Goal: Task Accomplishment & Management: Manage account settings

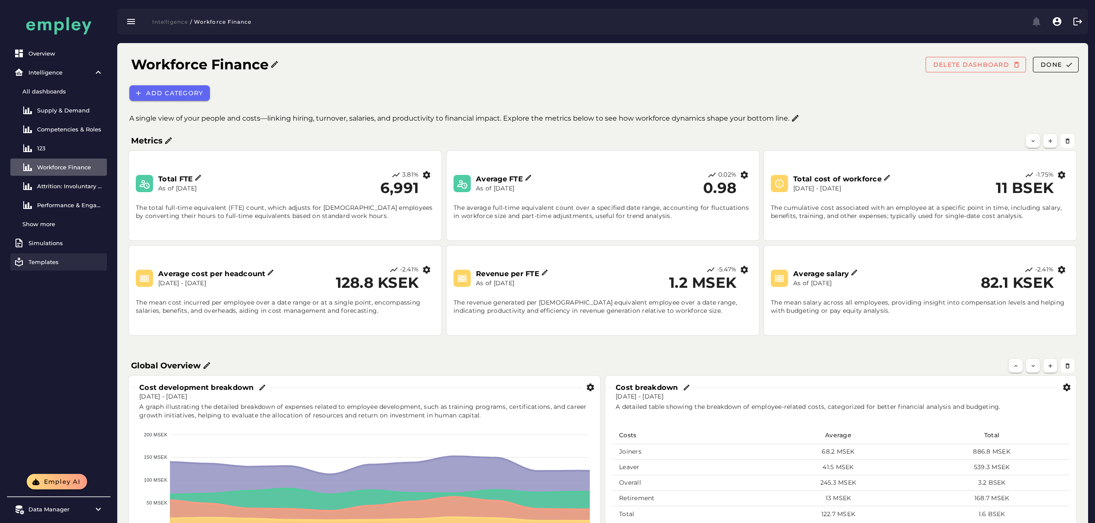
click at [39, 266] on link "Templates" at bounding box center [58, 262] width 97 height 17
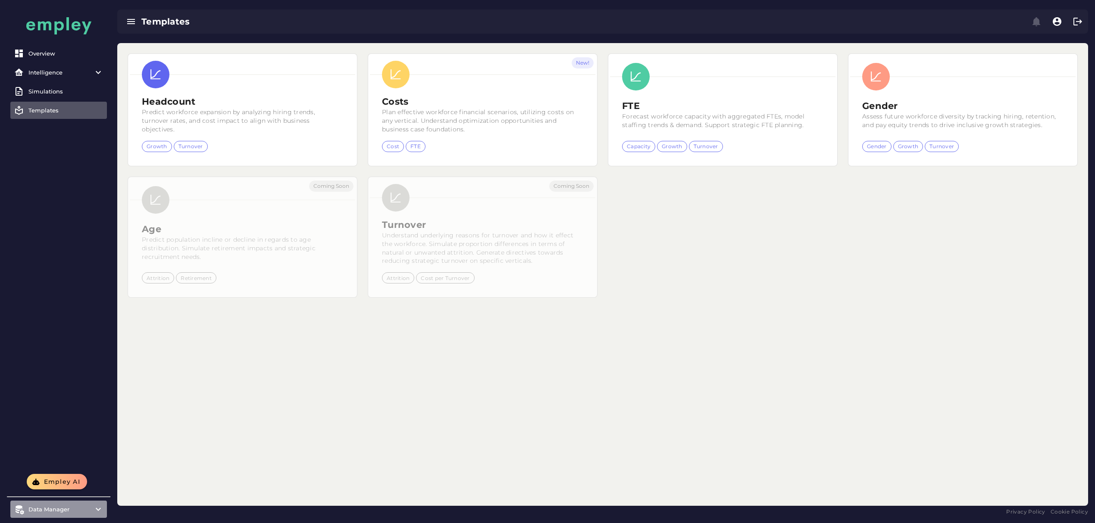
click at [77, 502] on item\) "Data Manager" at bounding box center [58, 509] width 97 height 17
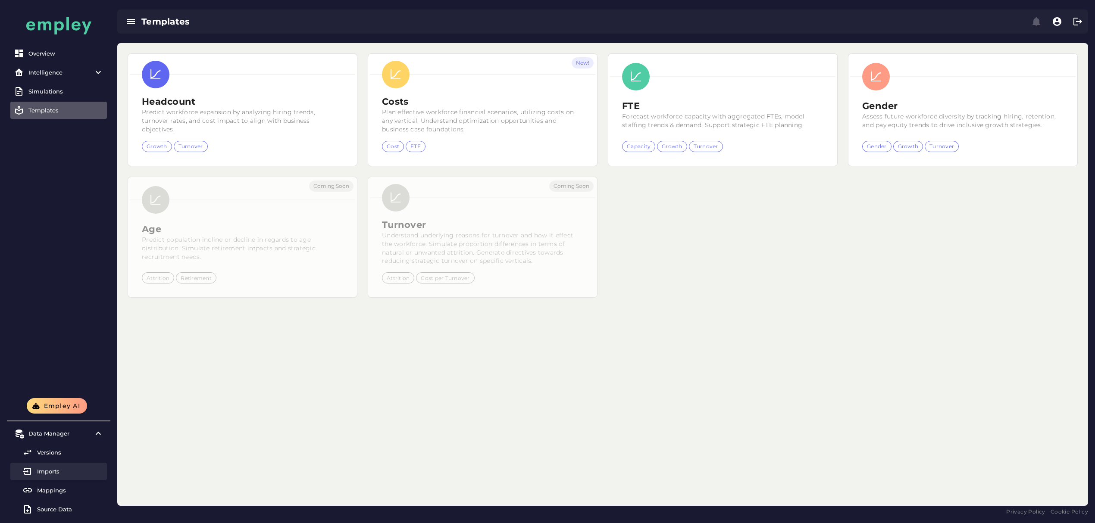
click at [63, 473] on div "Imports" at bounding box center [70, 471] width 66 height 7
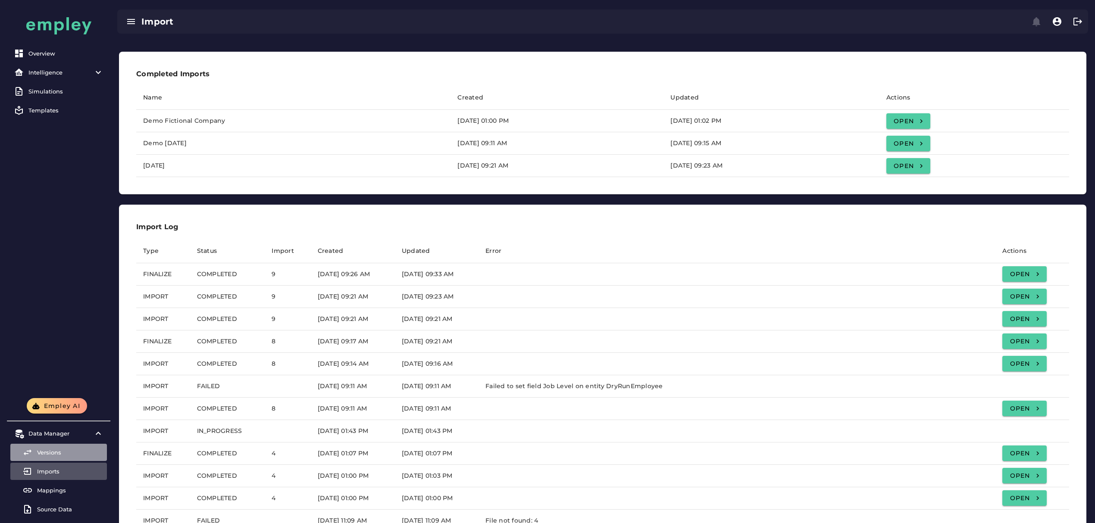
click at [47, 451] on div "Versions" at bounding box center [70, 452] width 66 height 7
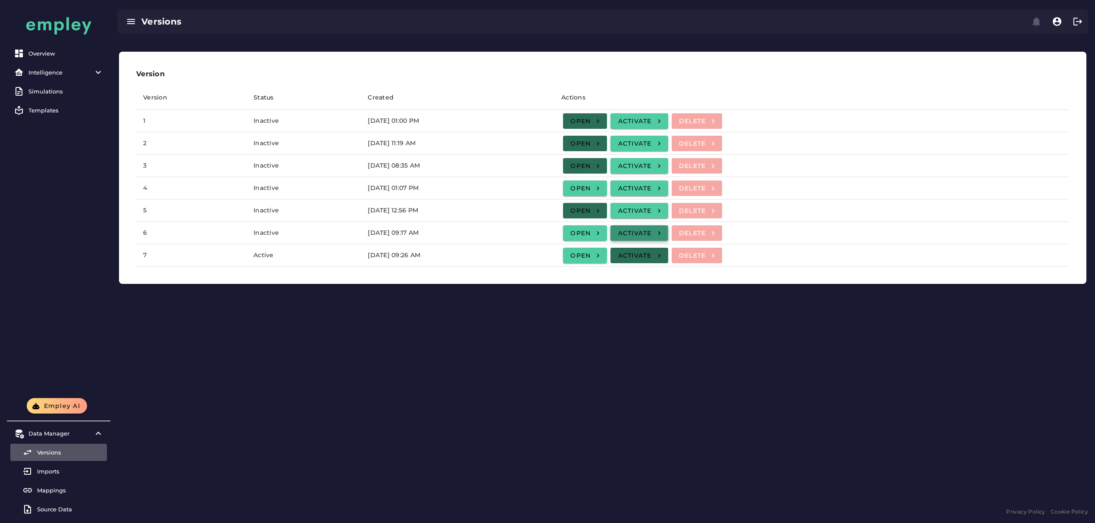
click at [661, 233] on span "Activate" at bounding box center [639, 233] width 44 height 8
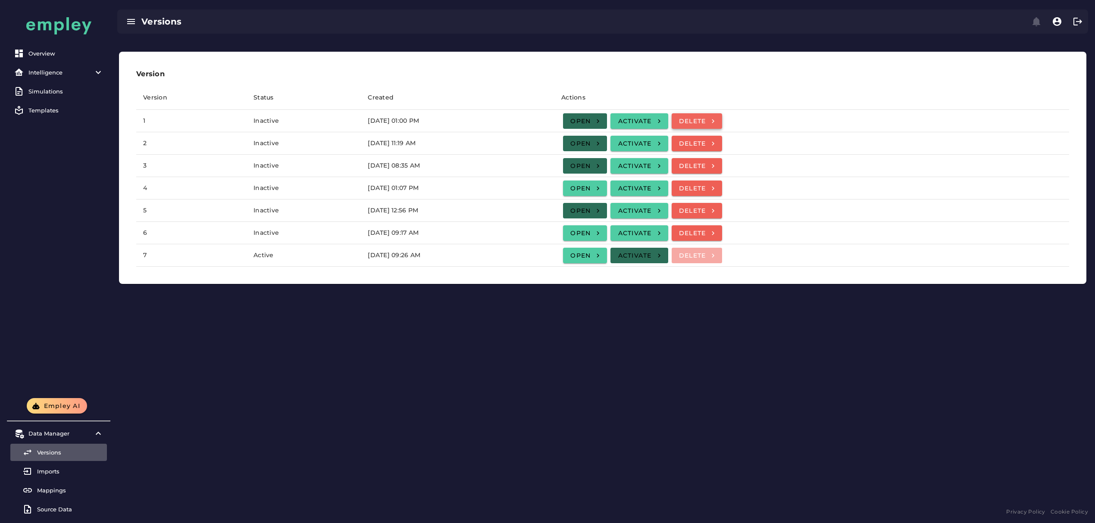
click at [716, 121] on span "Delete" at bounding box center [697, 121] width 37 height 8
click at [717, 120] on icon "button" at bounding box center [713, 121] width 8 height 8
click at [716, 119] on span "Delete" at bounding box center [697, 121] width 37 height 8
drag, startPoint x: 577, startPoint y: 307, endPoint x: 544, endPoint y: 311, distance: 33.0
click at [577, 307] on div "Version Version Status Created Actions 1 Inactive March 10, 2025 at 01:00 PM Op…" at bounding box center [602, 274] width 985 height 463
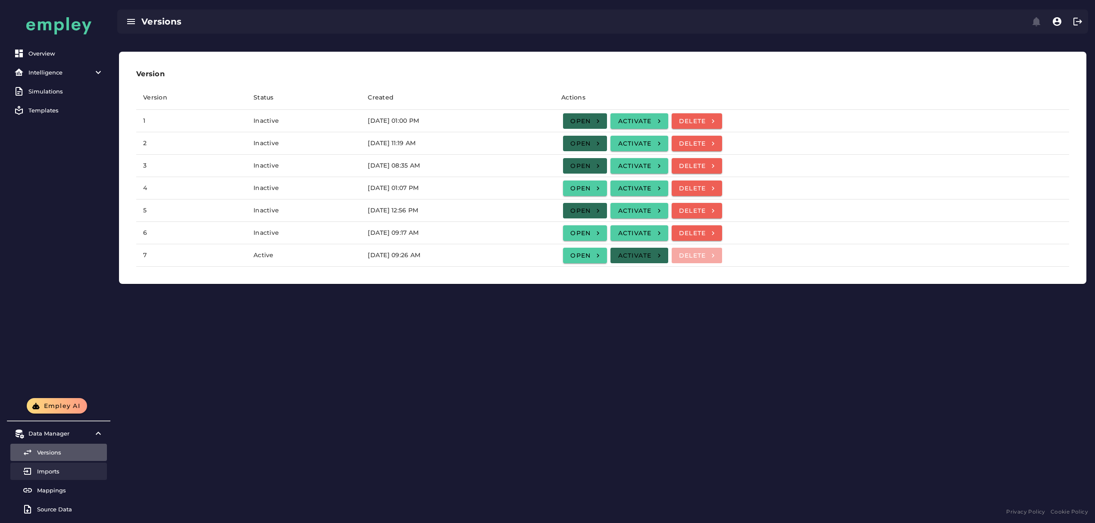
click at [72, 473] on div "Imports" at bounding box center [70, 471] width 66 height 7
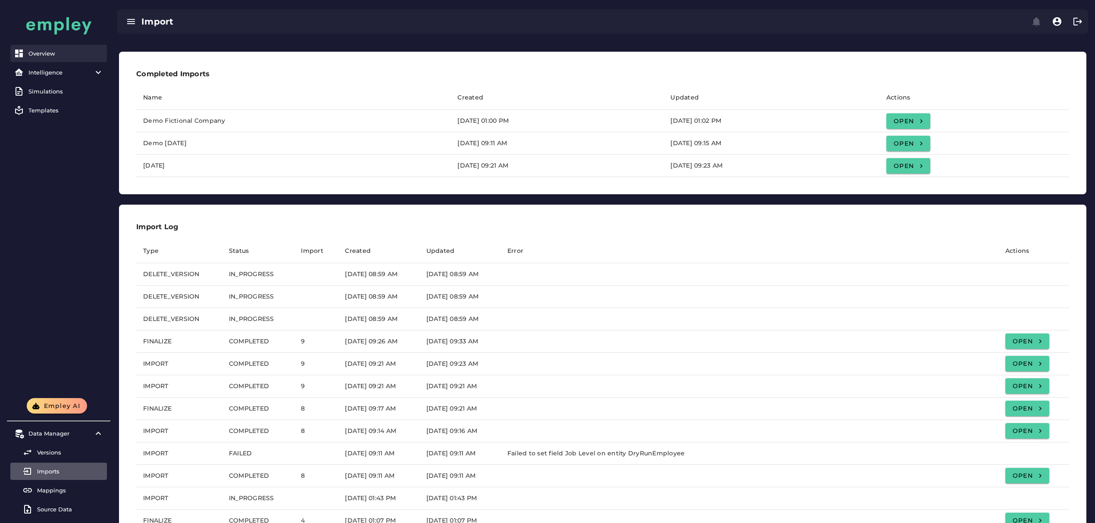
click at [51, 58] on link "Overview" at bounding box center [58, 53] width 97 height 17
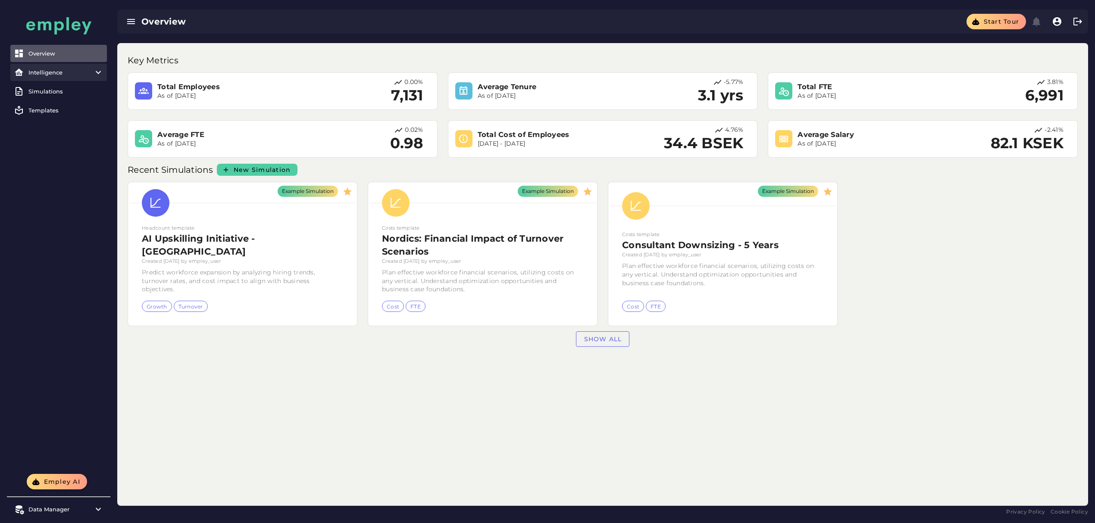
click at [74, 78] on item\) "Intelligence" at bounding box center [58, 72] width 97 height 17
click at [72, 511] on div "Data Manager" at bounding box center [58, 509] width 60 height 7
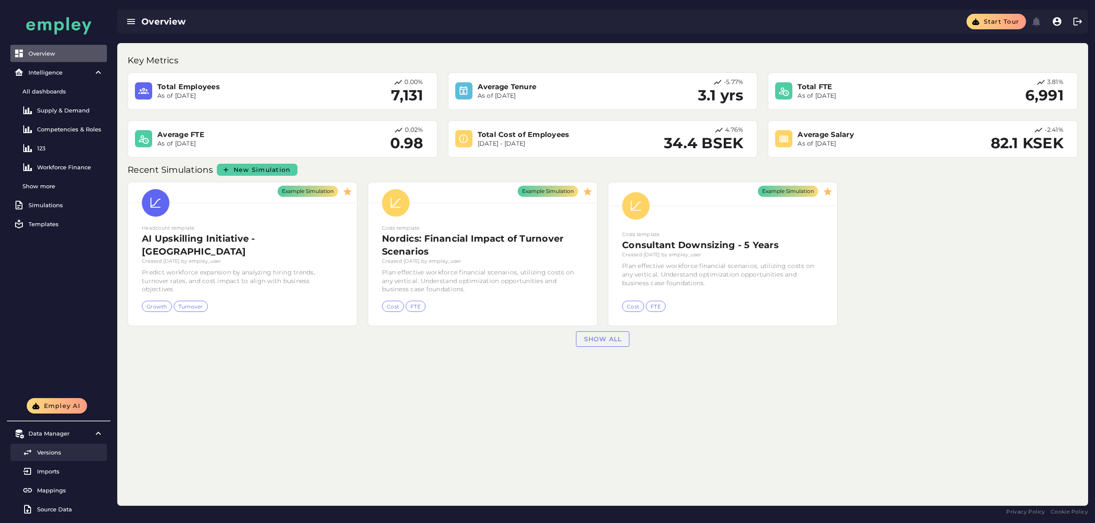
click at [66, 452] on div "Versions" at bounding box center [70, 452] width 66 height 7
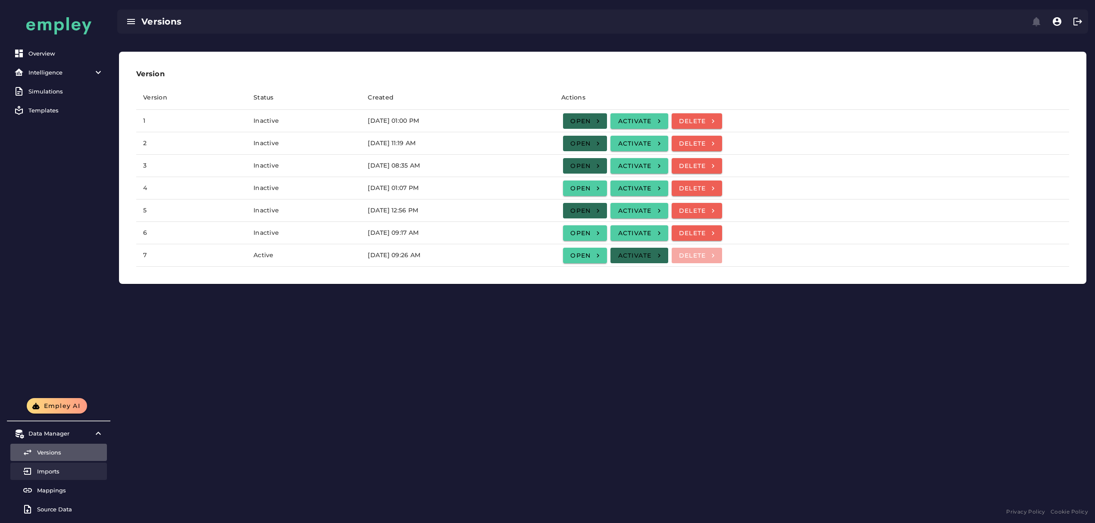
click at [67, 470] on div "Imports" at bounding box center [70, 471] width 66 height 7
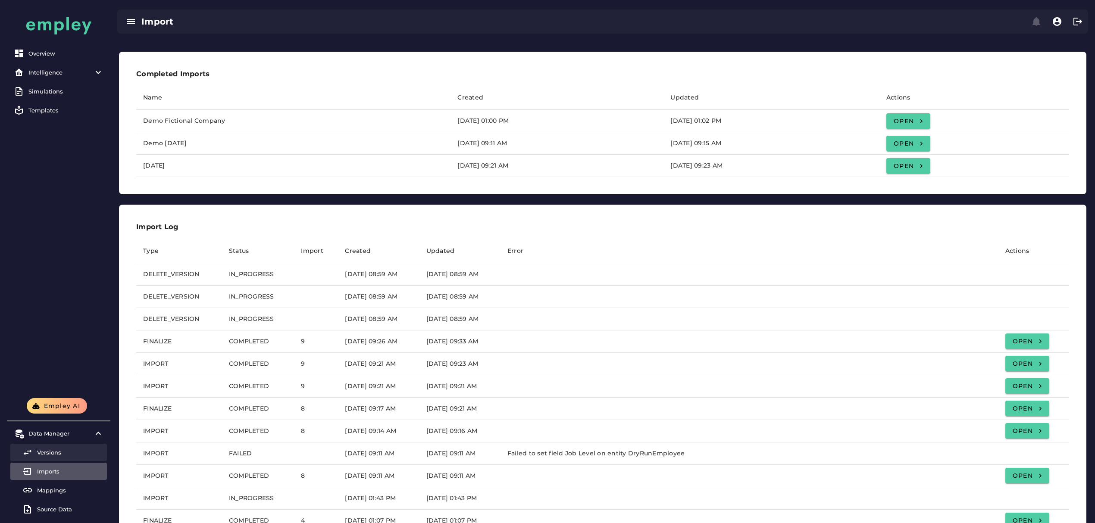
click at [64, 449] on link "Versions" at bounding box center [58, 452] width 97 height 17
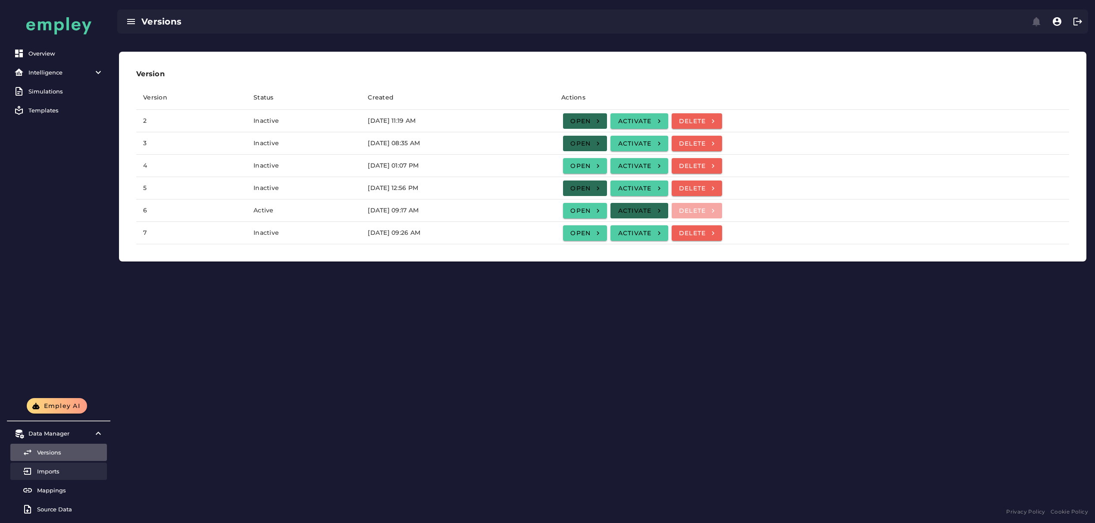
click at [72, 476] on link "Imports" at bounding box center [58, 471] width 97 height 17
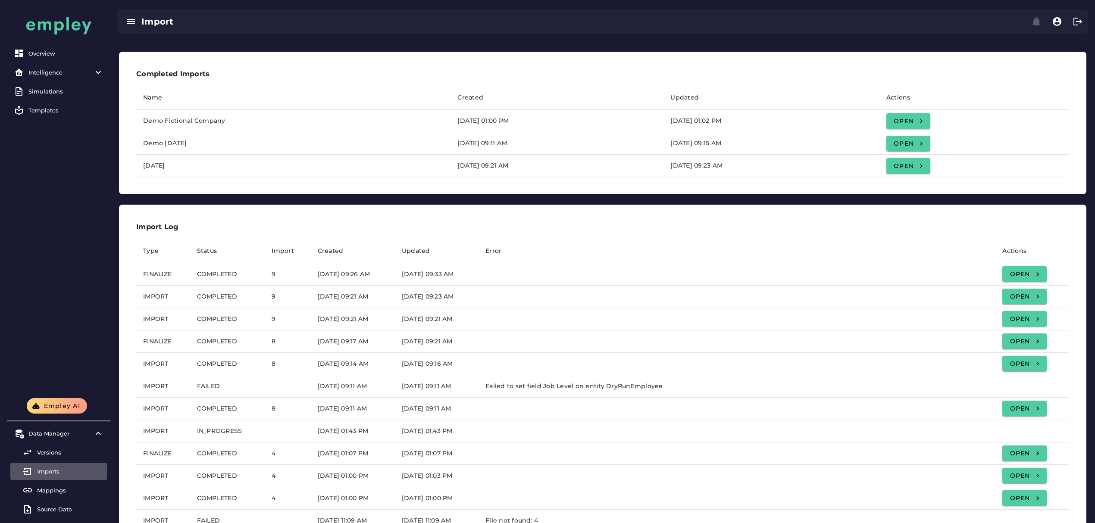
click at [52, 476] on link "Imports" at bounding box center [58, 471] width 97 height 17
click at [47, 452] on div "Versions" at bounding box center [70, 452] width 66 height 7
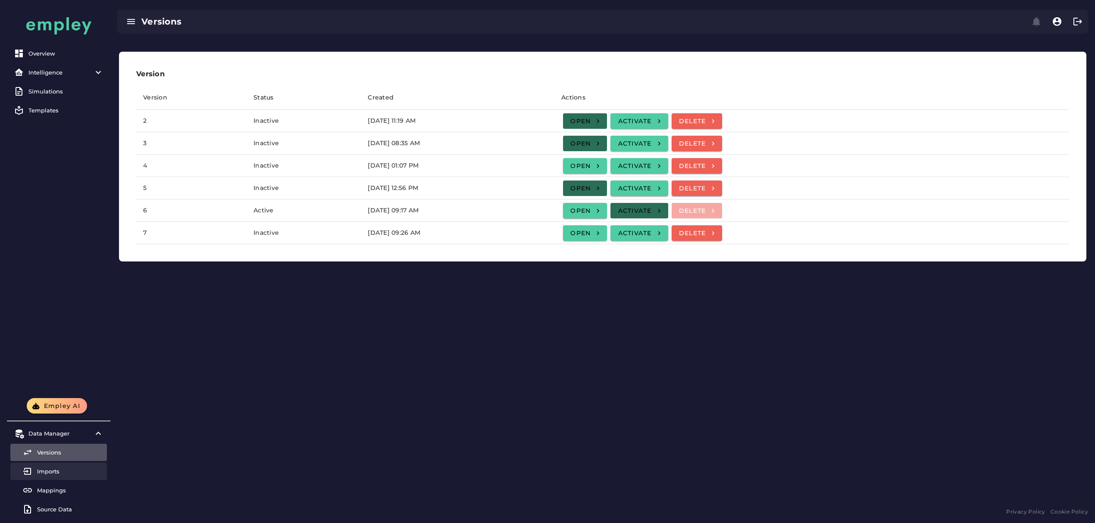
click at [57, 479] on link "Imports" at bounding box center [58, 471] width 97 height 17
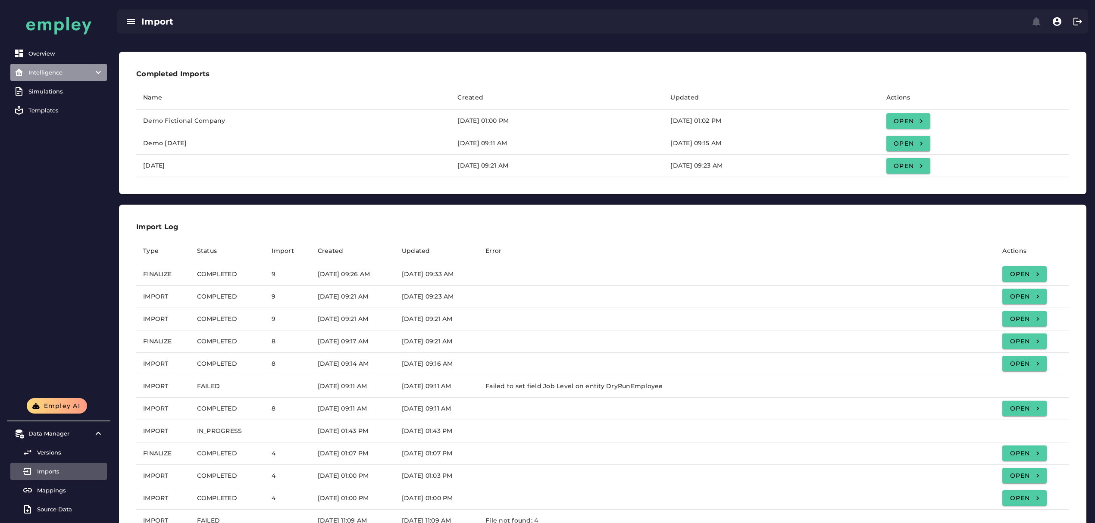
click at [50, 72] on div "Intelligence" at bounding box center [58, 72] width 60 height 7
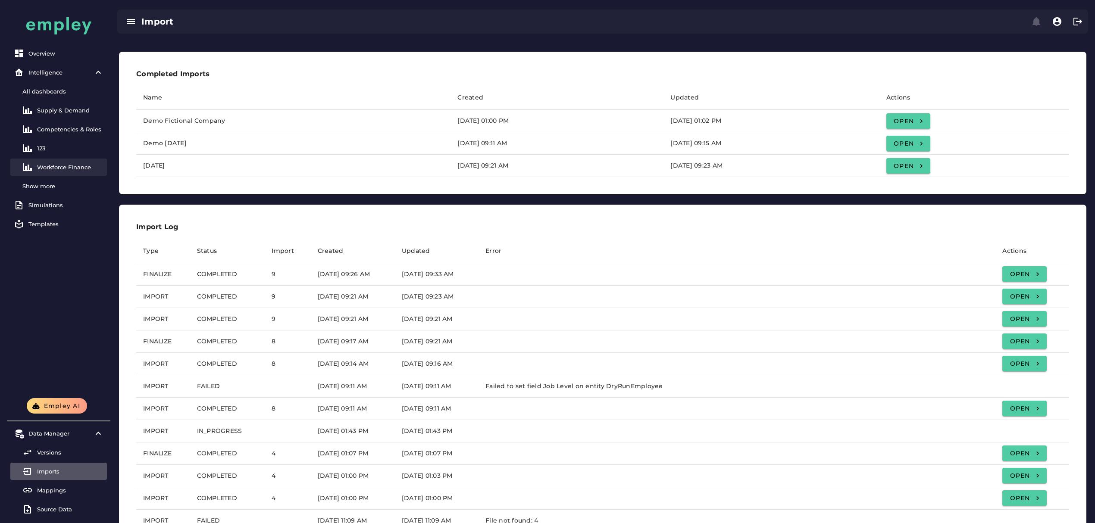
click at [57, 163] on link "Workforce Finance" at bounding box center [58, 167] width 97 height 17
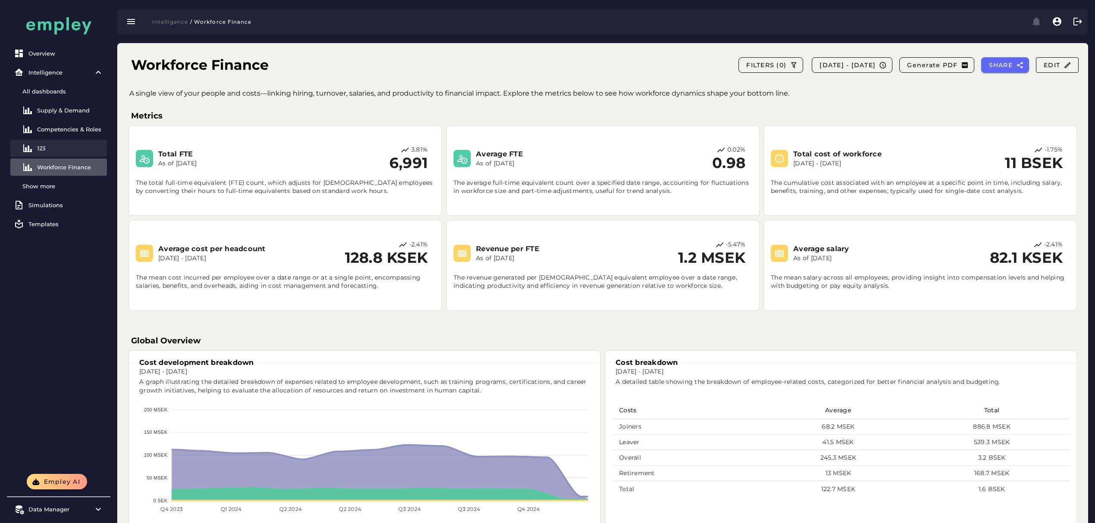
click at [58, 145] on div "123" at bounding box center [70, 148] width 66 height 7
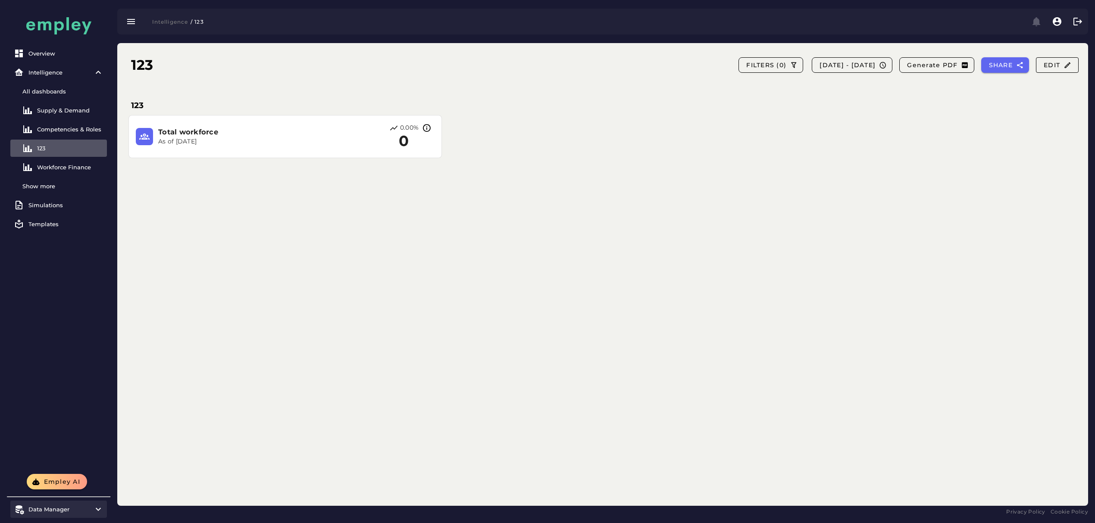
click at [94, 511] on icon at bounding box center [98, 509] width 10 height 10
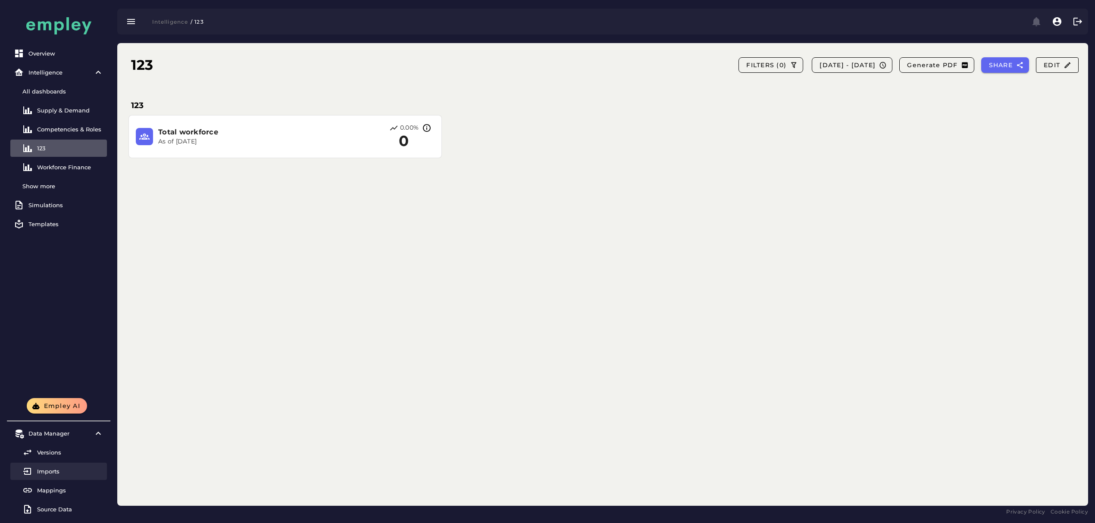
click at [52, 473] on div "Imports" at bounding box center [70, 471] width 66 height 7
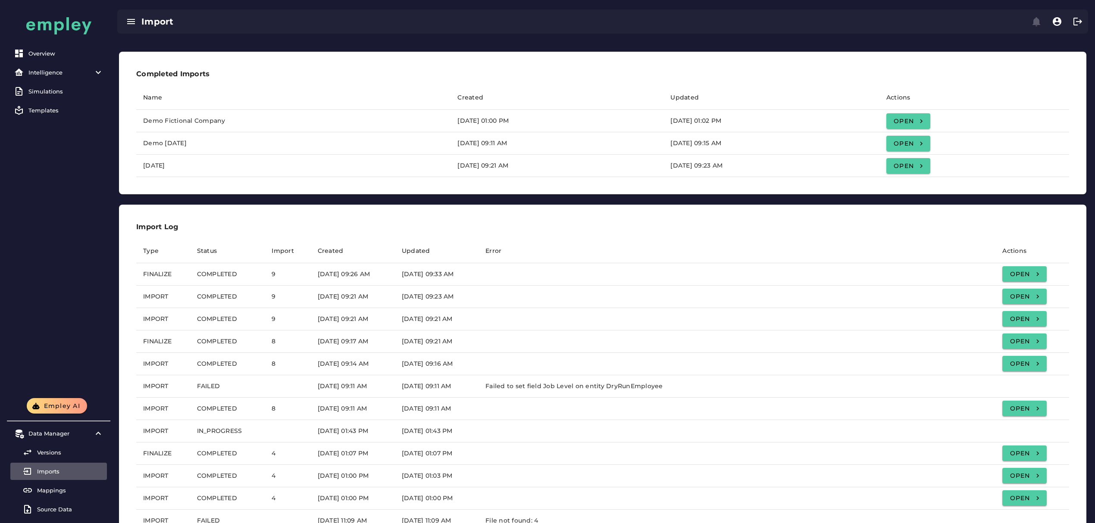
scroll to position [57, 0]
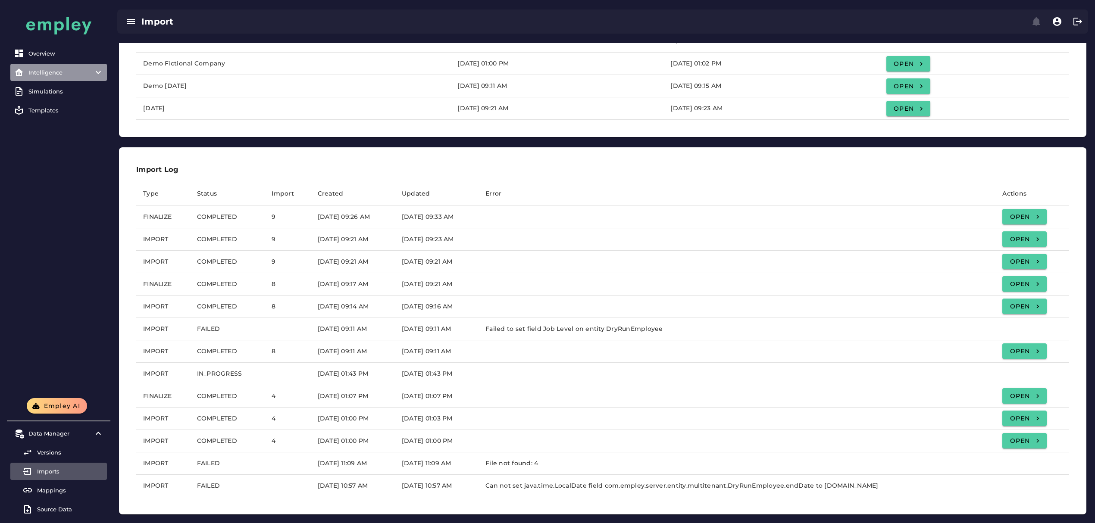
click at [68, 71] on div "Intelligence" at bounding box center [58, 72] width 60 height 7
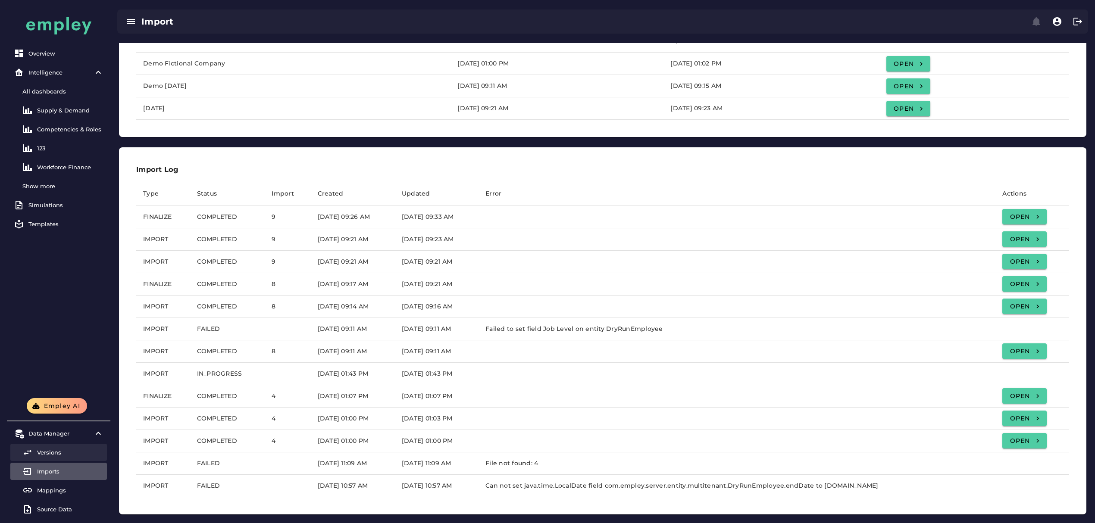
click at [72, 456] on div "Versions" at bounding box center [70, 452] width 66 height 7
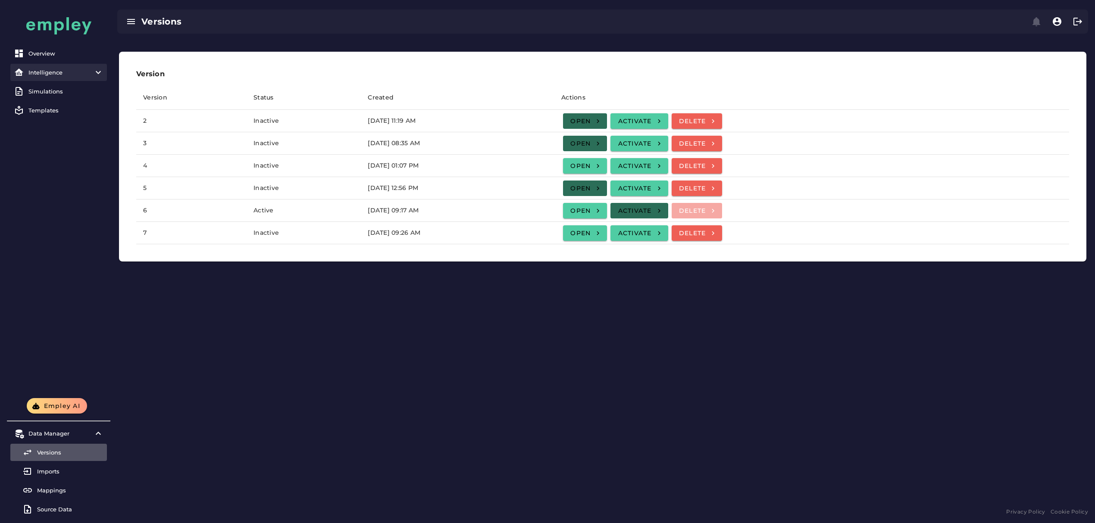
click at [43, 68] on item\) "Intelligence" at bounding box center [58, 72] width 97 height 17
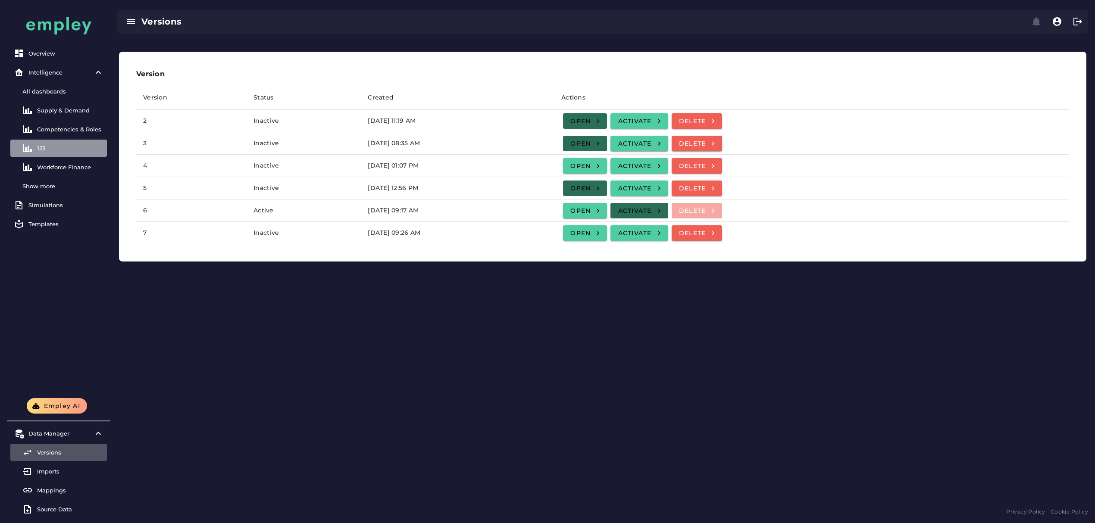
click at [47, 150] on div "123" at bounding box center [70, 148] width 66 height 7
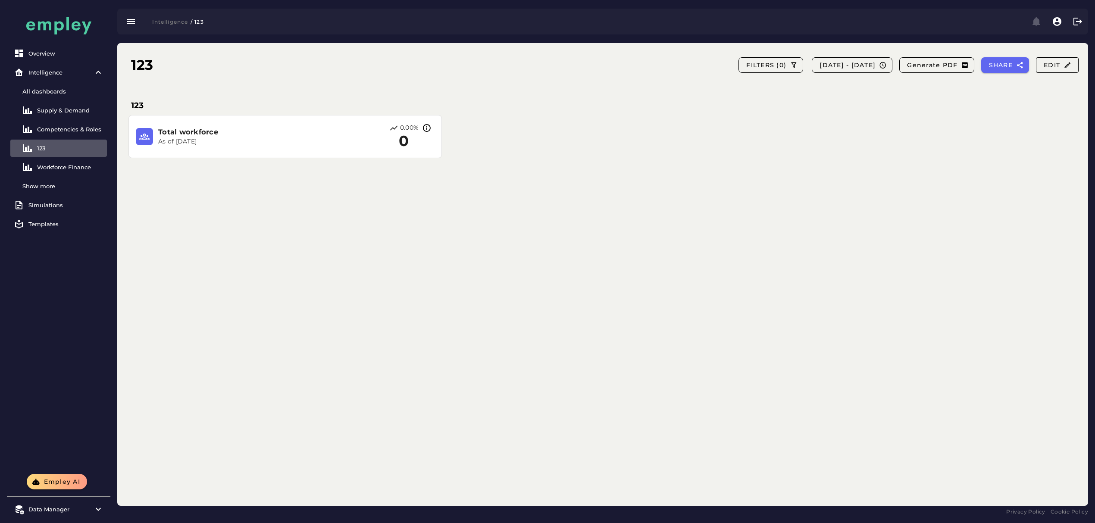
click at [188, 138] on p "As of [DATE]" at bounding box center [233, 142] width 150 height 9
click at [287, 182] on div "123 FILTERS [PHONE_NUMBER][DATE] - [DATE] Generate PDF SHARE Edit 123 Total wor…" at bounding box center [602, 274] width 971 height 463
drag, startPoint x: 417, startPoint y: 141, endPoint x: 137, endPoint y: 131, distance: 280.0
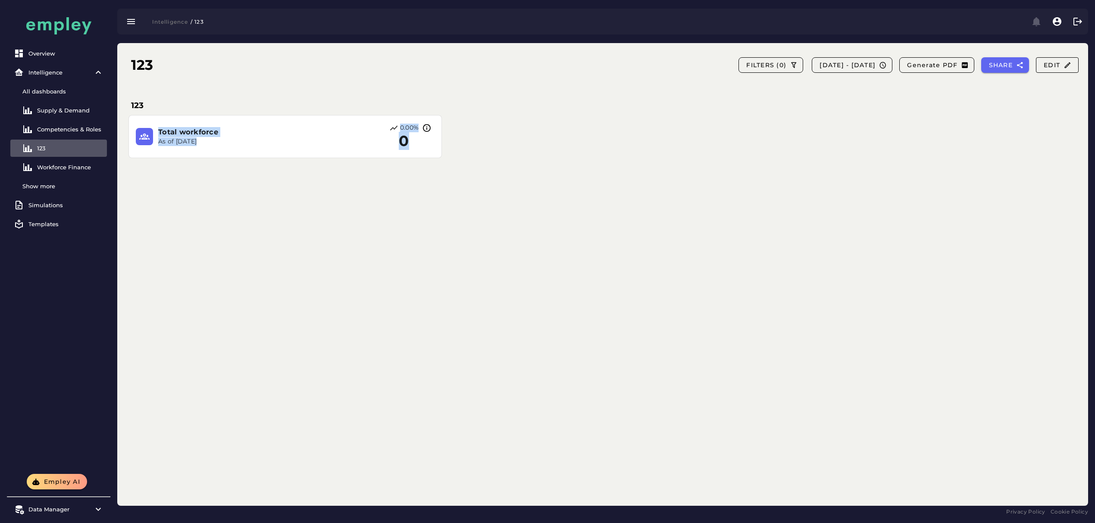
click at [137, 131] on div "Total workforce As of Dec 31, 2024 0.00% 0" at bounding box center [285, 137] width 299 height 26
drag, startPoint x: 441, startPoint y: 235, endPoint x: 647, endPoint y: 109, distance: 241.3
click at [443, 233] on div "123 FILTERS (0) 2022-12-01 - 2024-12-31 Generate PDF SHARE Edit 123 Total workf…" at bounding box center [602, 274] width 971 height 463
click at [819, 62] on span "2022-12-01 - 2024-12-31" at bounding box center [847, 65] width 56 height 8
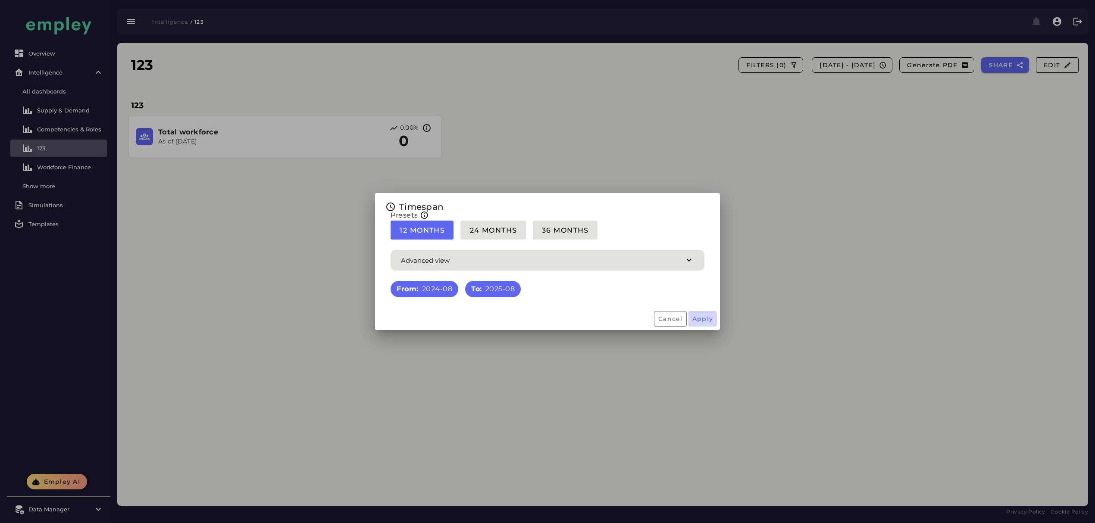
click at [711, 318] on span "Apply" at bounding box center [703, 319] width 22 height 8
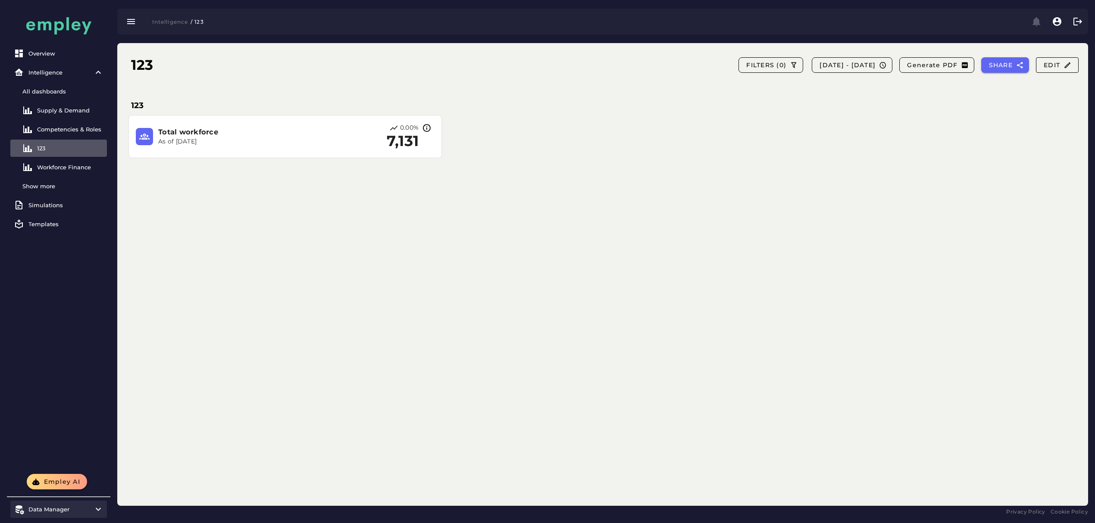
click at [81, 505] on item\) "Data Manager" at bounding box center [58, 509] width 97 height 17
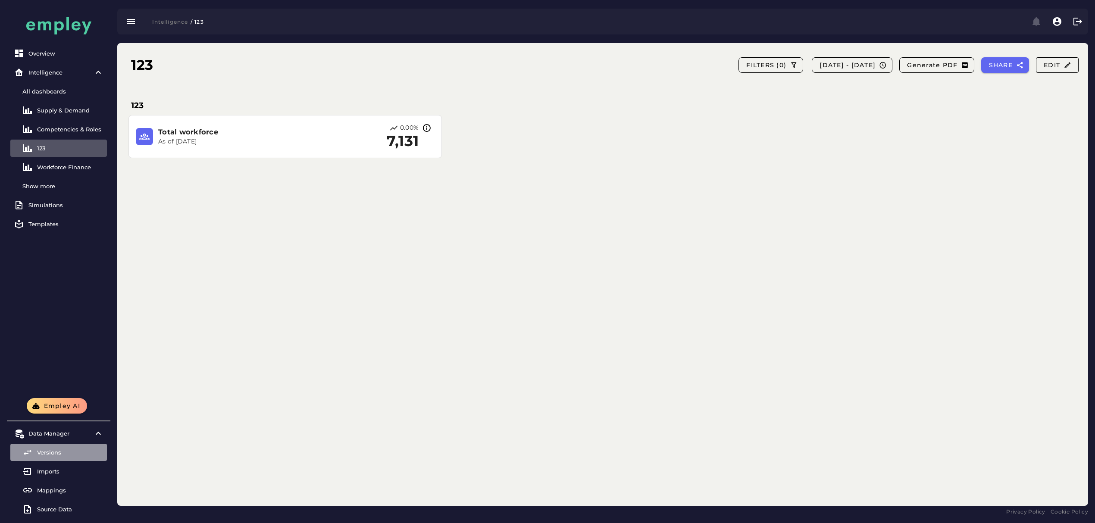
click at [71, 452] on div "Versions" at bounding box center [70, 452] width 66 height 7
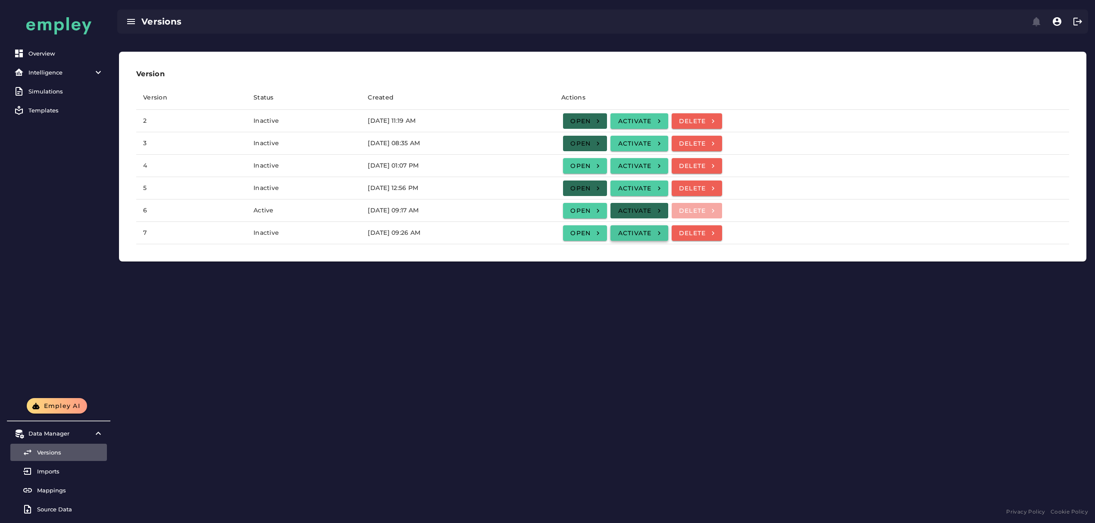
click at [661, 231] on span "Activate" at bounding box center [639, 233] width 44 height 8
click at [38, 49] on link "Overview" at bounding box center [58, 53] width 97 height 17
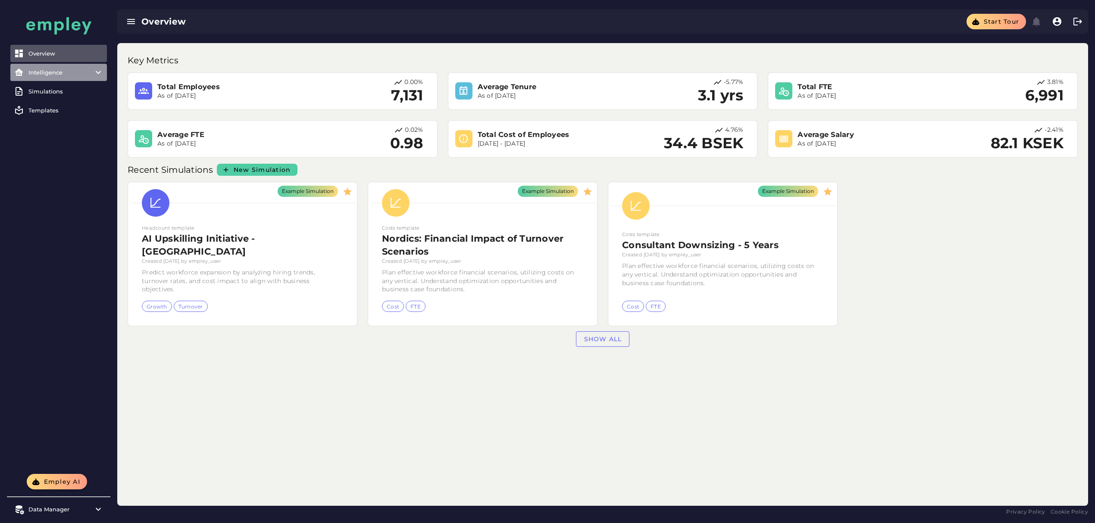
click at [45, 72] on div "Intelligence" at bounding box center [58, 72] width 60 height 7
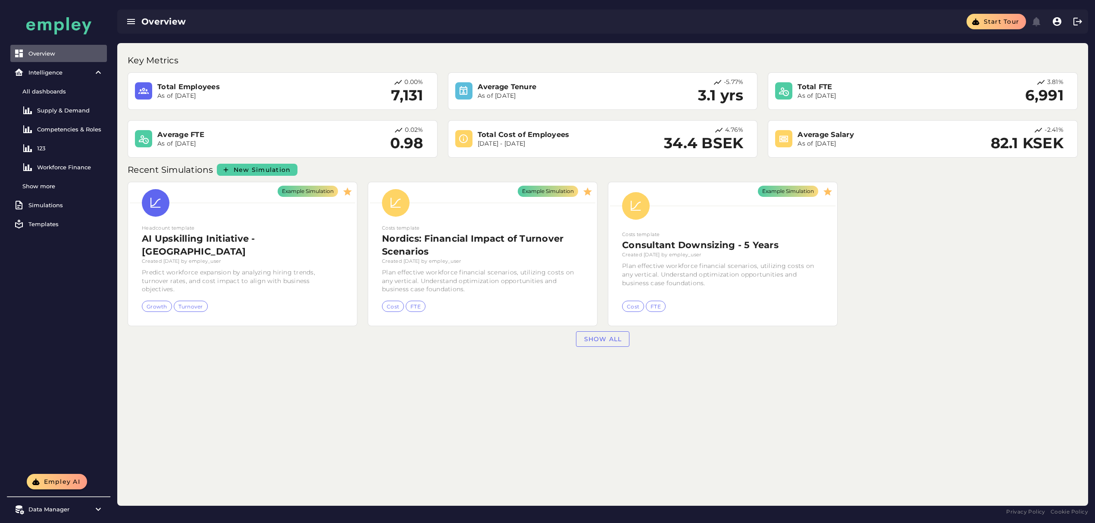
click at [33, 518] on div "Data Manager Versions Imports Mappings Source Data" at bounding box center [58, 511] width 103 height 26
click at [34, 511] on div "Data Manager" at bounding box center [58, 509] width 60 height 7
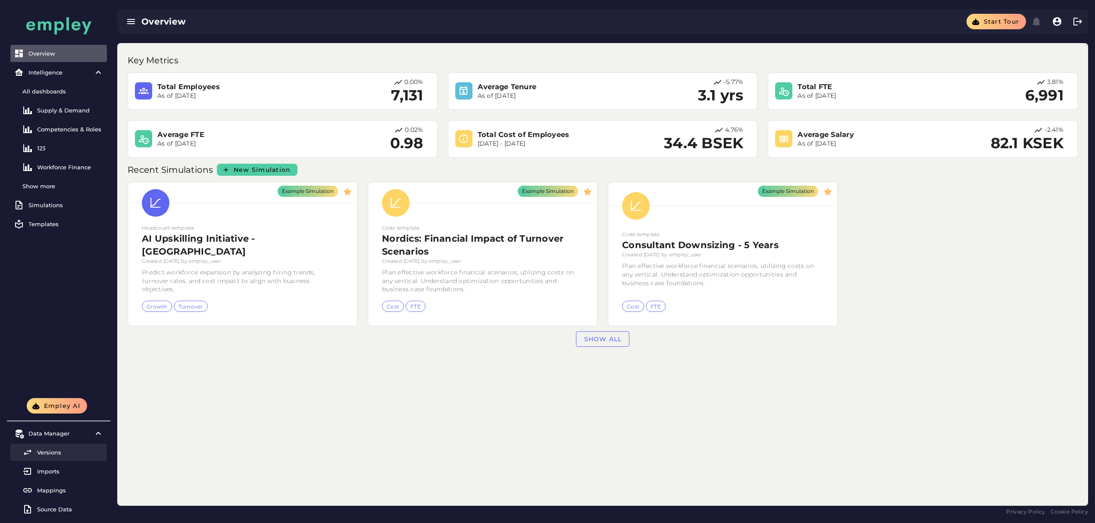
click at [49, 456] on div "Versions" at bounding box center [70, 452] width 66 height 7
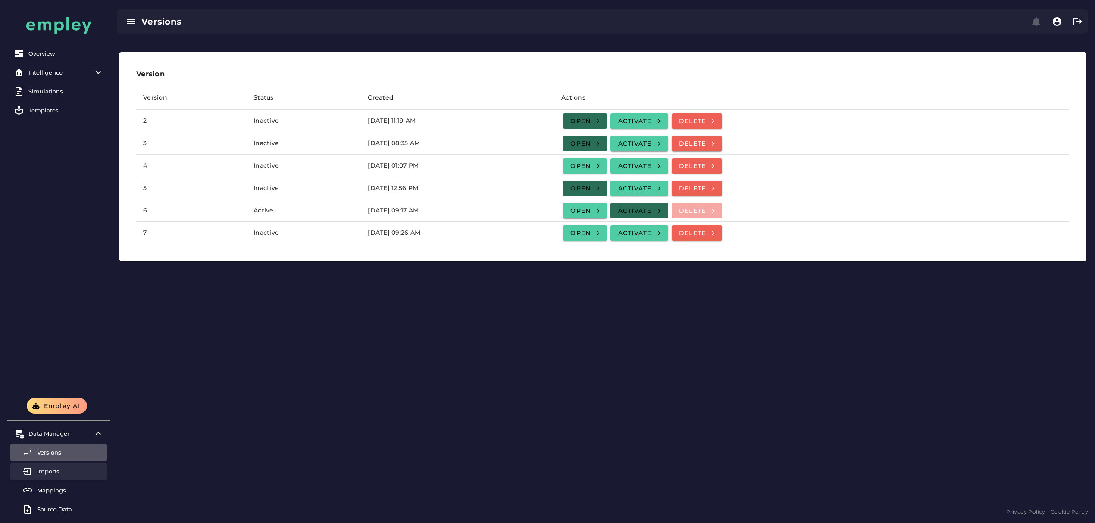
click at [61, 467] on link "Imports" at bounding box center [58, 471] width 97 height 17
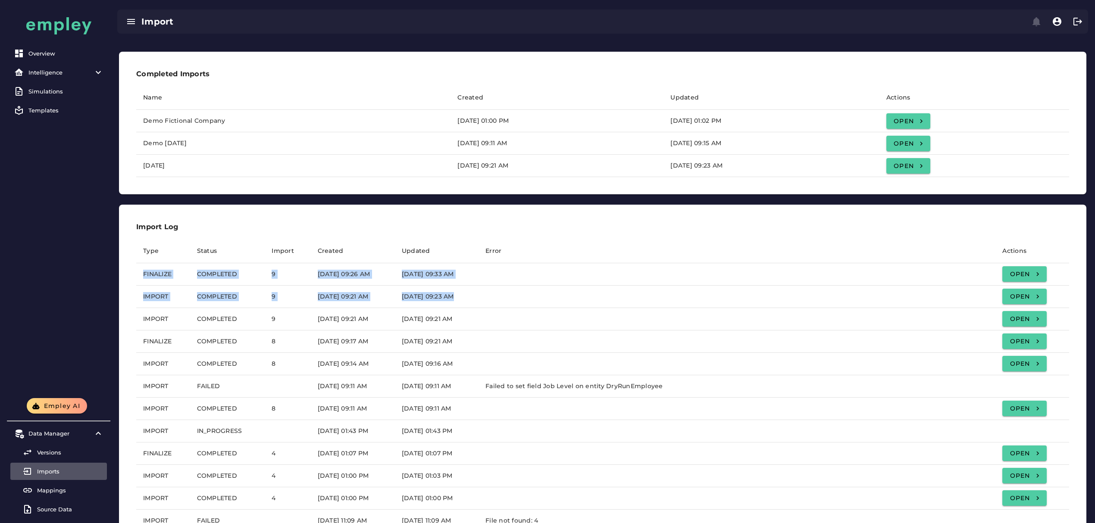
drag, startPoint x: 141, startPoint y: 266, endPoint x: 603, endPoint y: 307, distance: 463.2
click at [635, 307] on tbody "FINALIZE COMPLETED 9 August 15, 2025 at 09:26 AM August 15, 2025 at 09:33 AM Op…" at bounding box center [602, 408] width 933 height 291
click at [571, 295] on td at bounding box center [737, 297] width 517 height 22
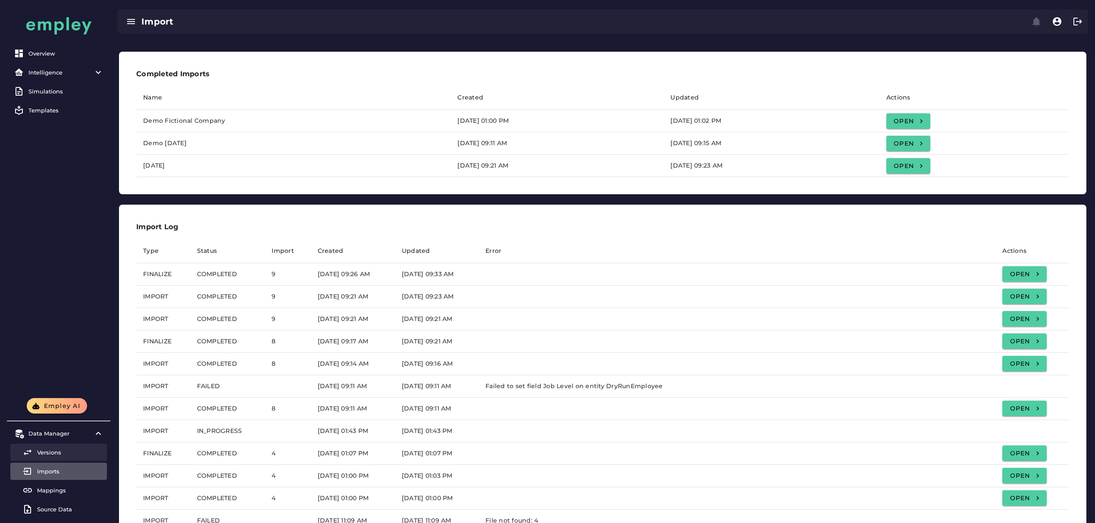
click at [85, 451] on div "Versions" at bounding box center [70, 452] width 66 height 7
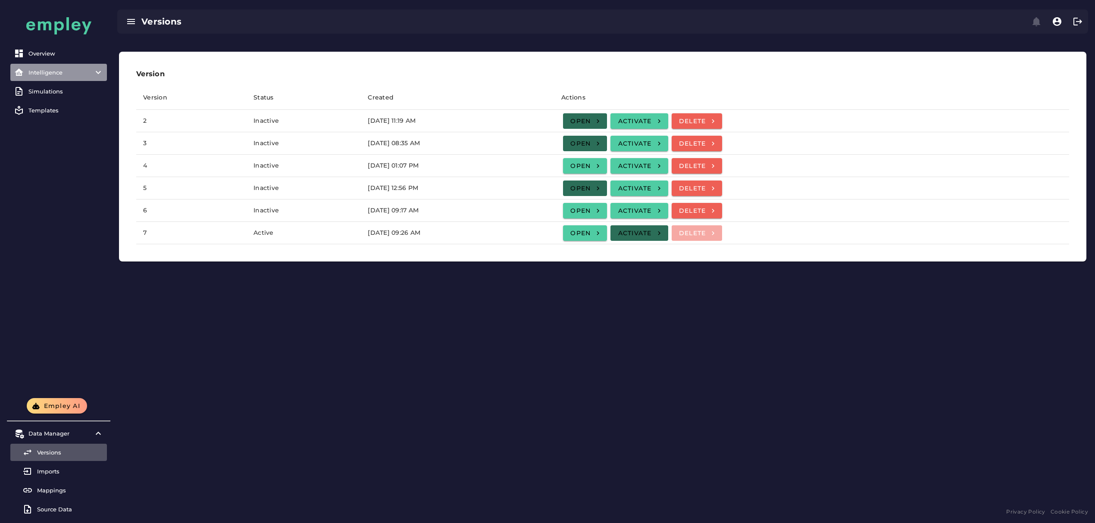
click at [78, 71] on div "Intelligence" at bounding box center [58, 72] width 60 height 7
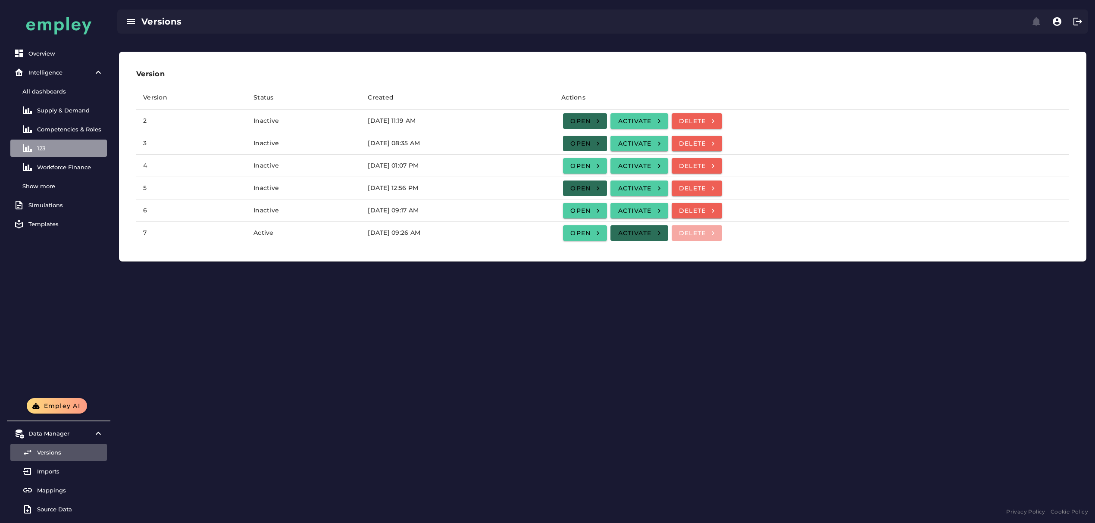
click at [69, 150] on div "123" at bounding box center [70, 148] width 66 height 7
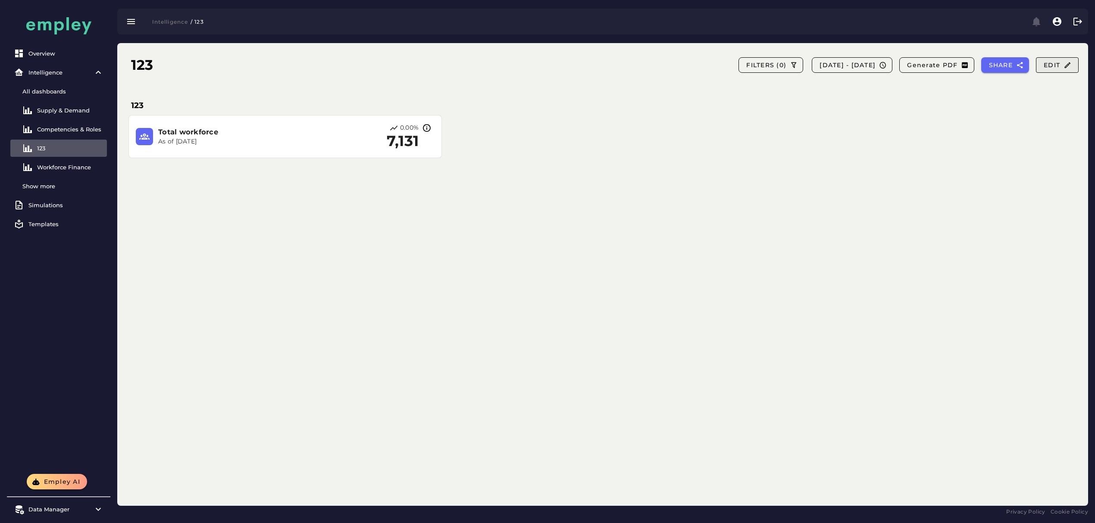
click at [1054, 64] on span "Edit" at bounding box center [1057, 65] width 28 height 8
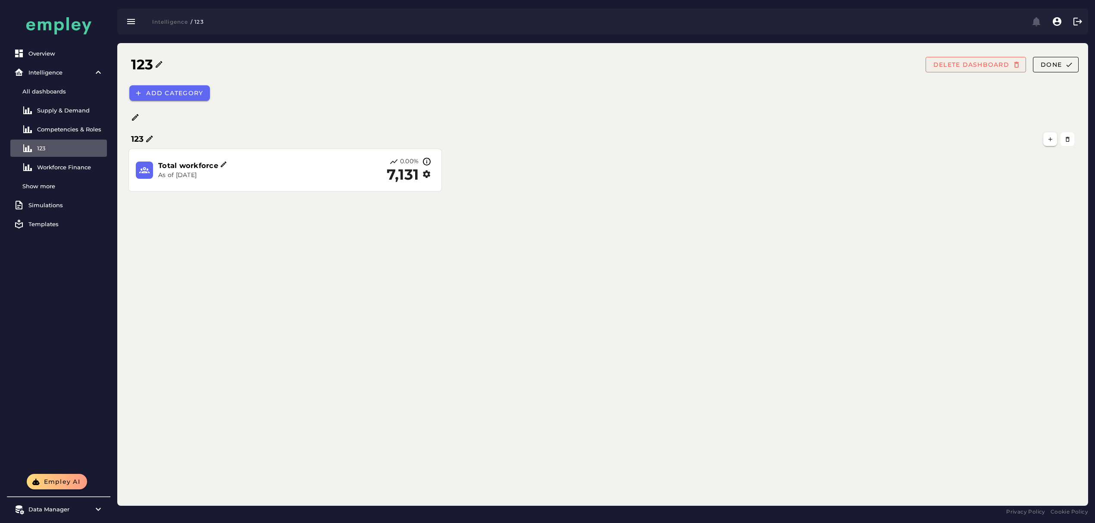
click at [975, 60] on button "DELETE DASHBOARD" at bounding box center [976, 65] width 100 height 16
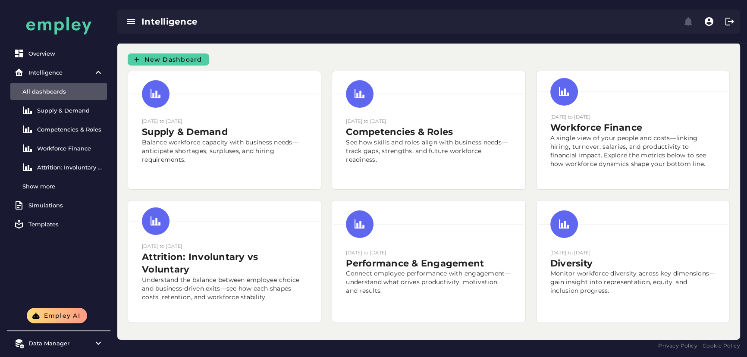
click at [522, 322] on div "New Dashboard [DATE] to [DATE] Supply & Demand Balance workforce capacity with …" at bounding box center [428, 191] width 623 height 297
click at [134, 22] on icon "button" at bounding box center [131, 21] width 10 height 10
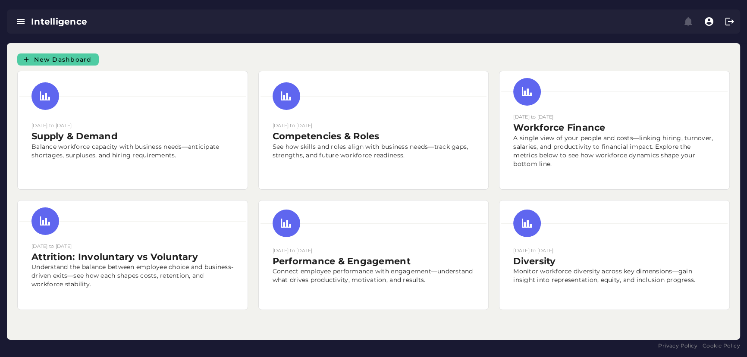
click at [350, 51] on div "New Dashboard" at bounding box center [373, 56] width 723 height 17
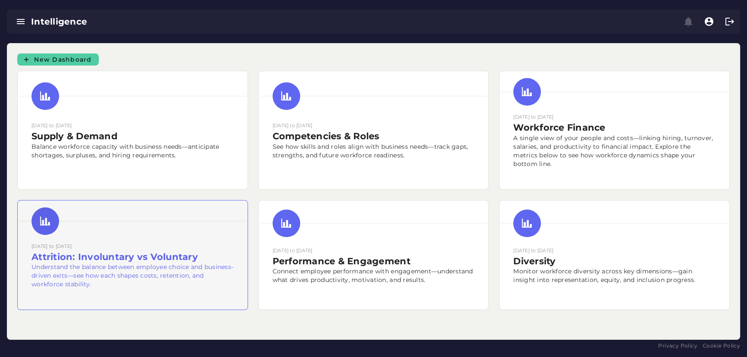
click at [133, 271] on p "Understand the balance between employee choice and business-driven exits—see ho…" at bounding box center [132, 276] width 202 height 26
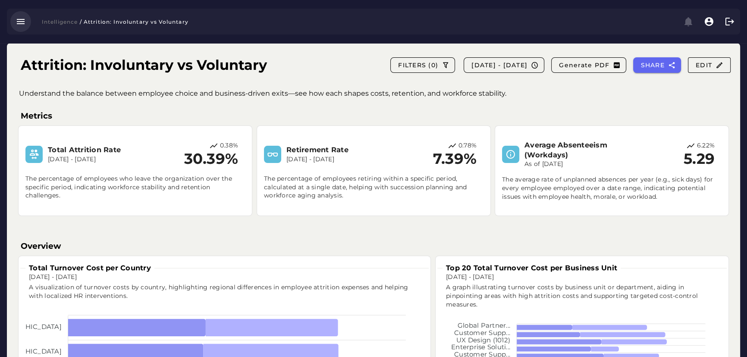
click at [17, 22] on icon "button" at bounding box center [21, 21] width 10 height 10
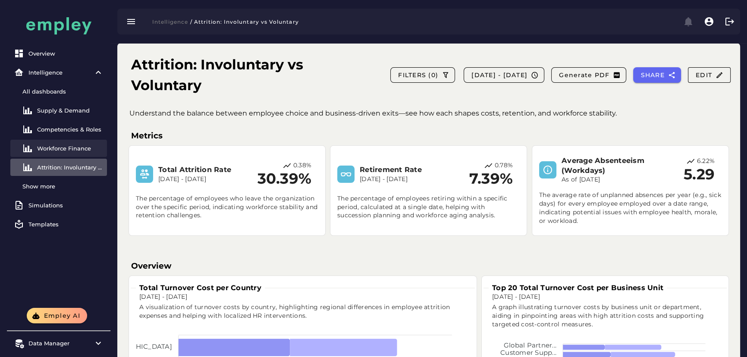
click at [69, 148] on div "Workforce Finance" at bounding box center [70, 148] width 66 height 7
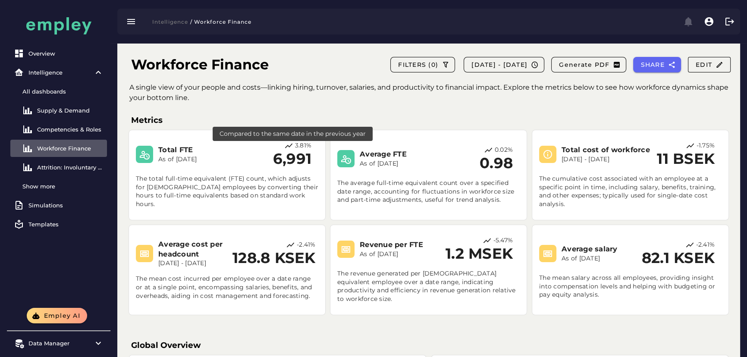
scroll to position [79, 0]
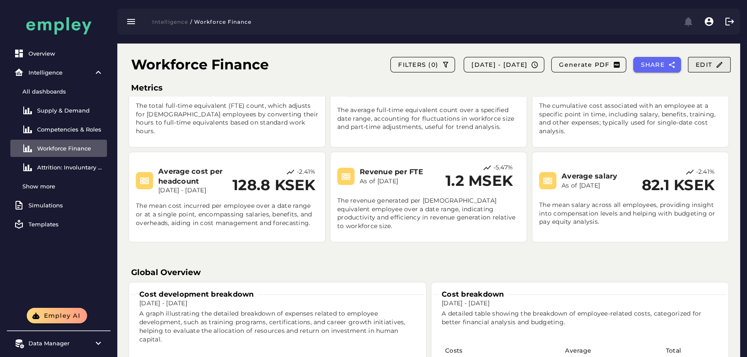
click at [699, 66] on span "Edit" at bounding box center [709, 65] width 28 height 8
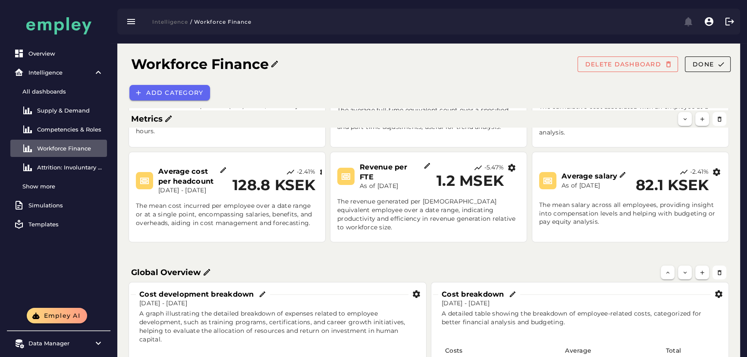
click at [220, 170] on icon at bounding box center [224, 170] width 8 height 8
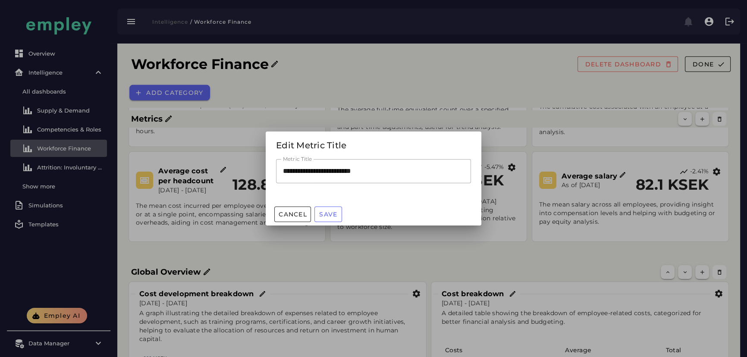
scroll to position [0, 0]
click at [317, 172] on input "**********" at bounding box center [373, 171] width 195 height 24
type input "**********"
click at [330, 219] on button "Save" at bounding box center [328, 215] width 28 height 16
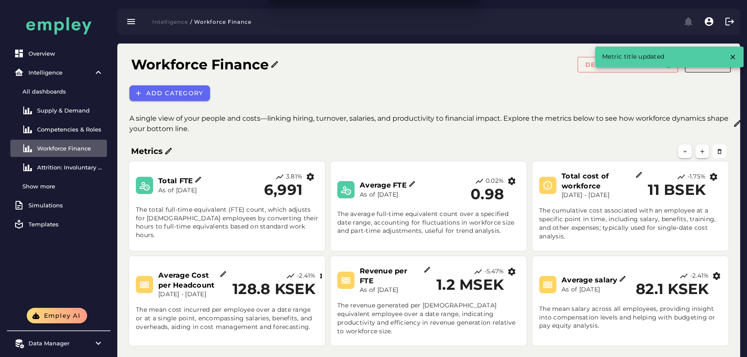
scroll to position [104, 0]
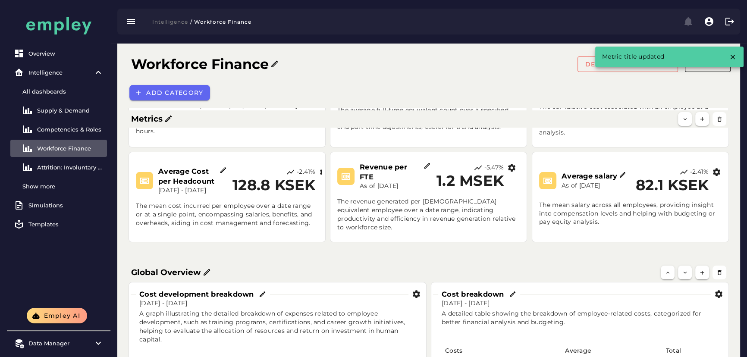
click at [625, 176] on icon at bounding box center [623, 175] width 8 height 8
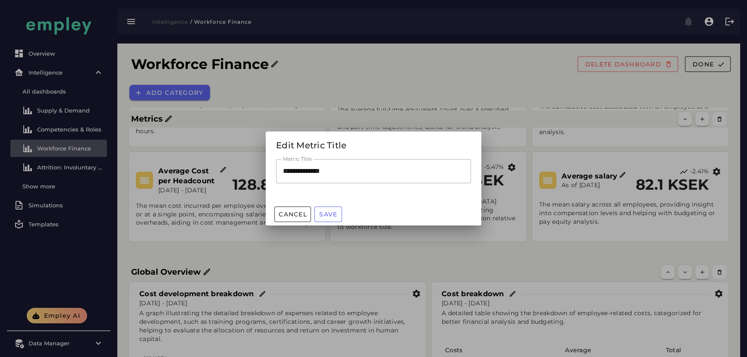
scroll to position [0, 0]
click at [314, 172] on input "**********" at bounding box center [373, 171] width 195 height 24
type input "**********"
click at [322, 210] on button "Save" at bounding box center [328, 215] width 28 height 16
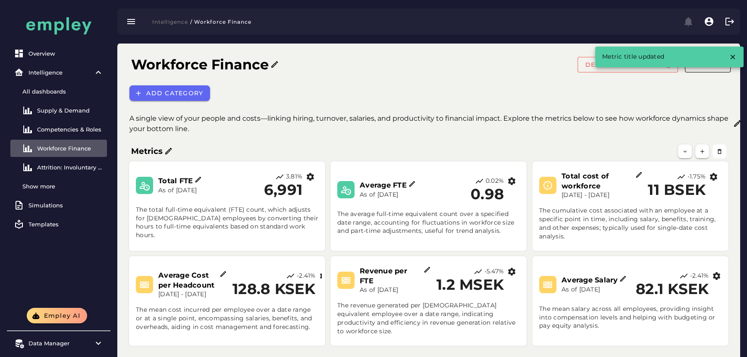
click at [643, 173] on div "Total cost of workforce [DATE] - [DATE] -1.75% 11 BSEK" at bounding box center [630, 185] width 182 height 29
click at [640, 174] on icon at bounding box center [639, 175] width 8 height 8
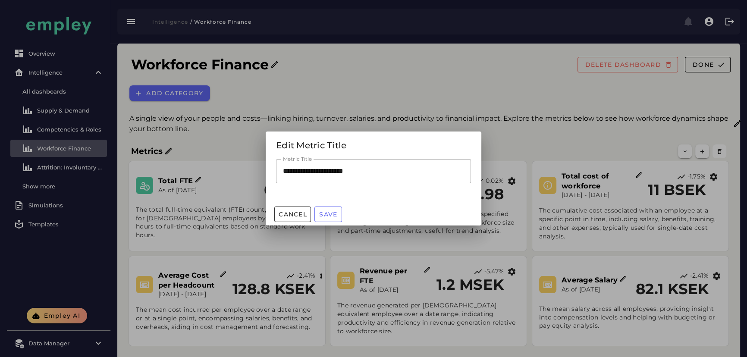
click at [305, 171] on input "**********" at bounding box center [373, 171] width 195 height 24
type input "**********"
click at [326, 211] on span "Save" at bounding box center [328, 214] width 19 height 8
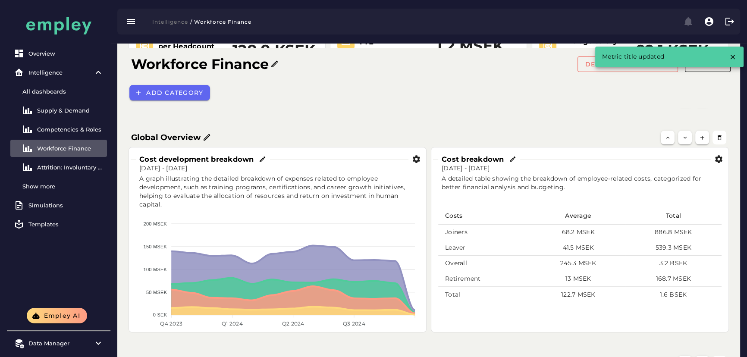
scroll to position [235, 0]
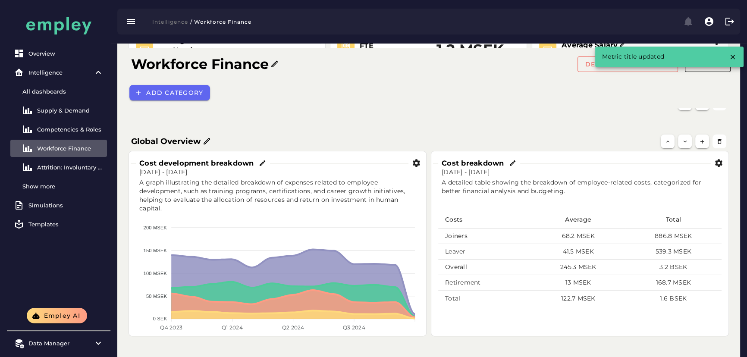
click at [263, 162] on icon at bounding box center [263, 164] width 8 height 8
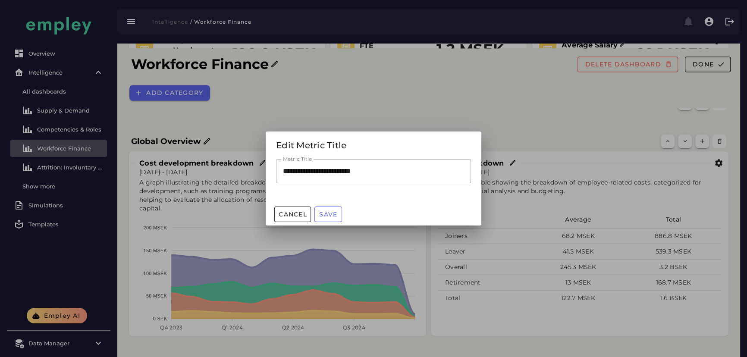
scroll to position [0, 0]
drag, startPoint x: 302, startPoint y: 171, endPoint x: 349, endPoint y: 172, distance: 47.5
click at [349, 172] on input "**********" at bounding box center [373, 171] width 195 height 24
click at [329, 172] on input "**********" at bounding box center [373, 171] width 195 height 24
drag, startPoint x: 349, startPoint y: 171, endPoint x: 267, endPoint y: 172, distance: 82.4
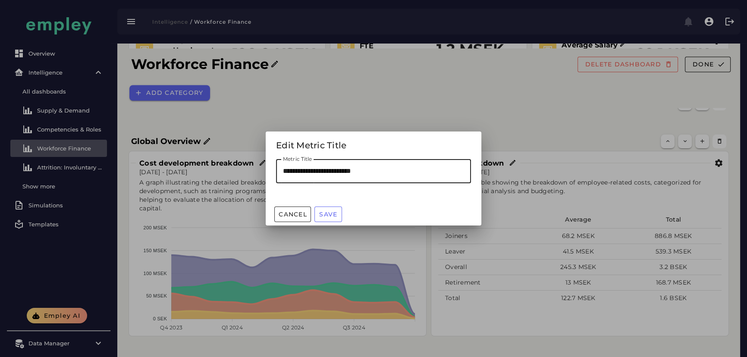
click at [267, 172] on div "**********" at bounding box center [374, 181] width 216 height 44
type input "**********"
click at [334, 210] on button "Save" at bounding box center [328, 215] width 28 height 16
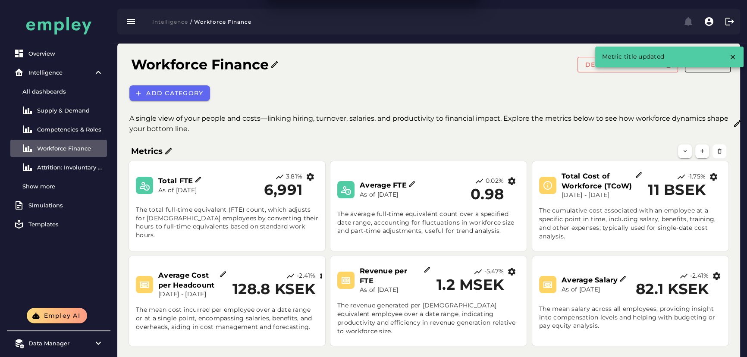
scroll to position [235, 0]
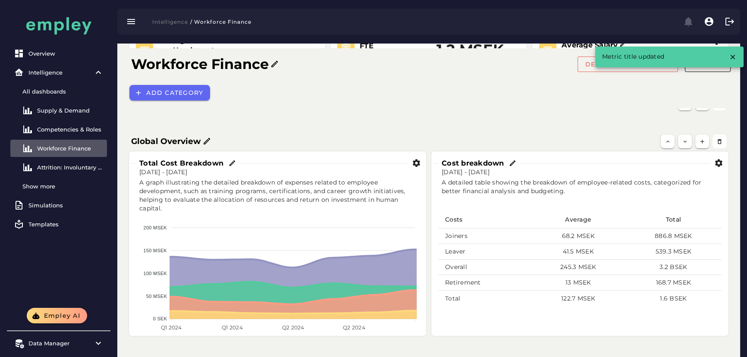
click at [233, 163] on icon at bounding box center [233, 164] width 8 height 8
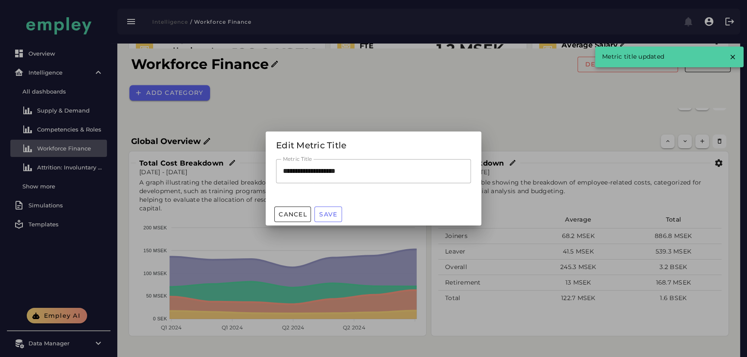
scroll to position [0, 0]
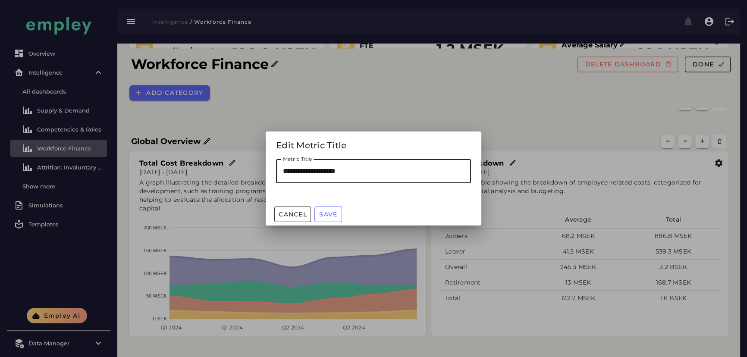
drag, startPoint x: 299, startPoint y: 172, endPoint x: 263, endPoint y: 173, distance: 35.8
click at [263, 173] on div "**********" at bounding box center [373, 178] width 747 height 357
type input "**********"
click at [323, 215] on span "Save" at bounding box center [328, 214] width 19 height 8
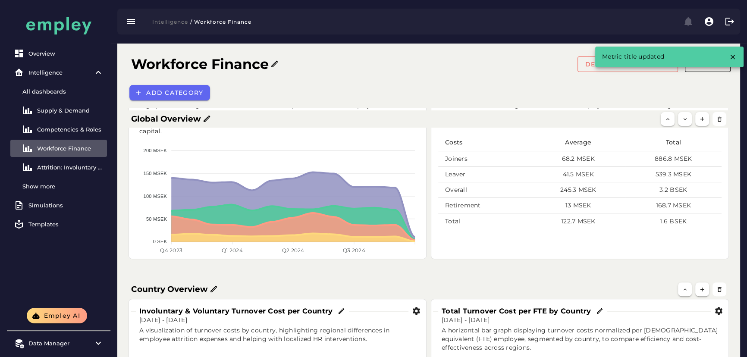
scroll to position [274, 0]
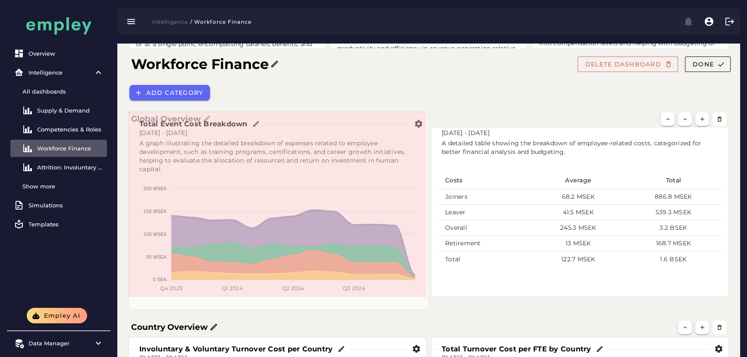
drag, startPoint x: 424, startPoint y: 294, endPoint x: 426, endPoint y: 307, distance: 12.7
click at [426, 307] on span at bounding box center [426, 307] width 4 height 4
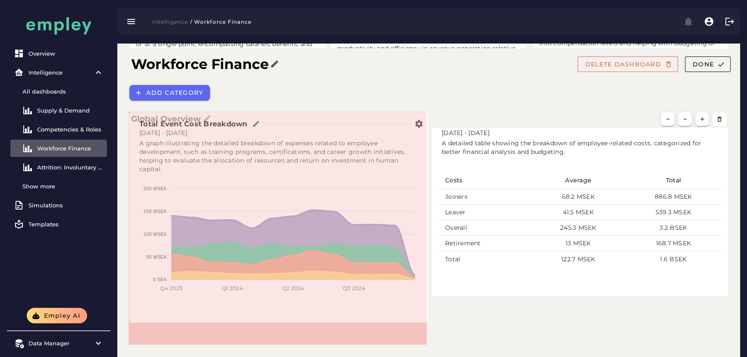
drag, startPoint x: 423, startPoint y: 293, endPoint x: 426, endPoint y: 319, distance: 26.0
click at [426, 319] on span at bounding box center [427, 321] width 4 height 4
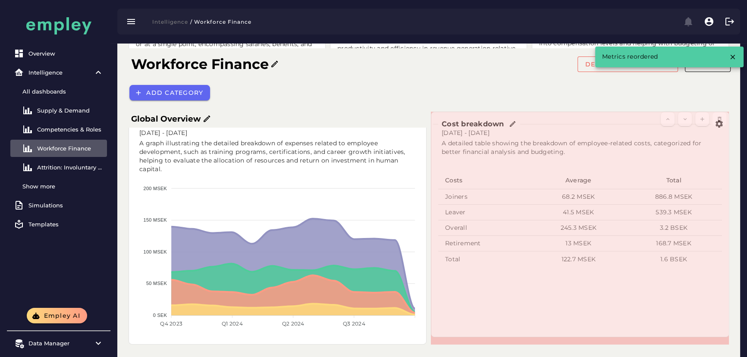
drag, startPoint x: 724, startPoint y: 294, endPoint x: 725, endPoint y: 336, distance: 41.4
click at [725, 336] on span at bounding box center [727, 335] width 4 height 4
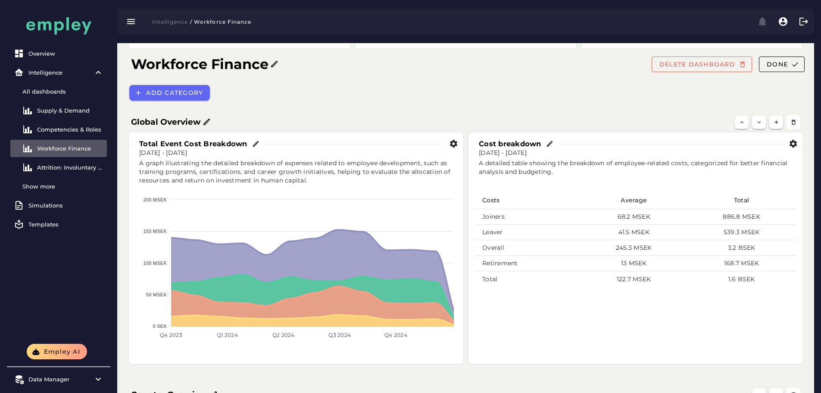
scroll to position [231, 0]
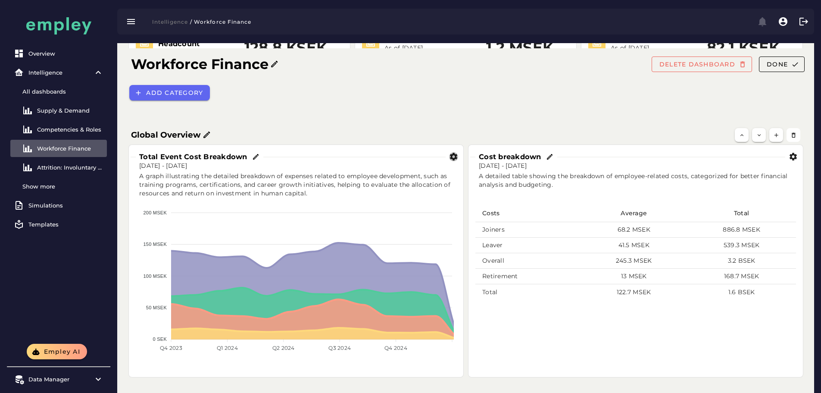
click at [457, 156] on icon "button" at bounding box center [453, 156] width 9 height 9
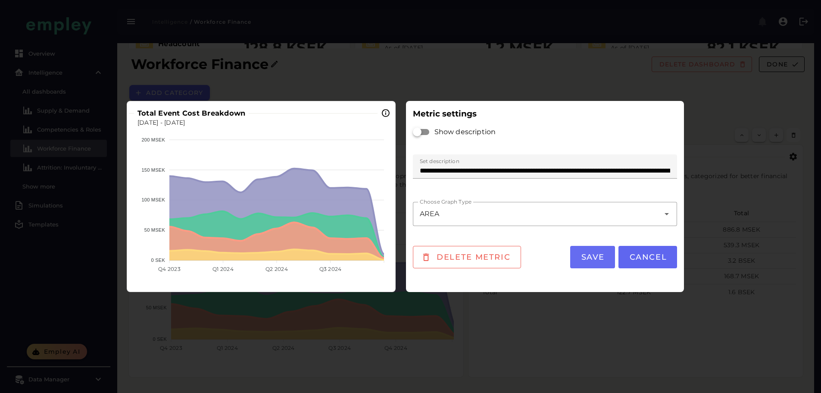
click at [604, 261] on span "Save" at bounding box center [593, 256] width 24 height 9
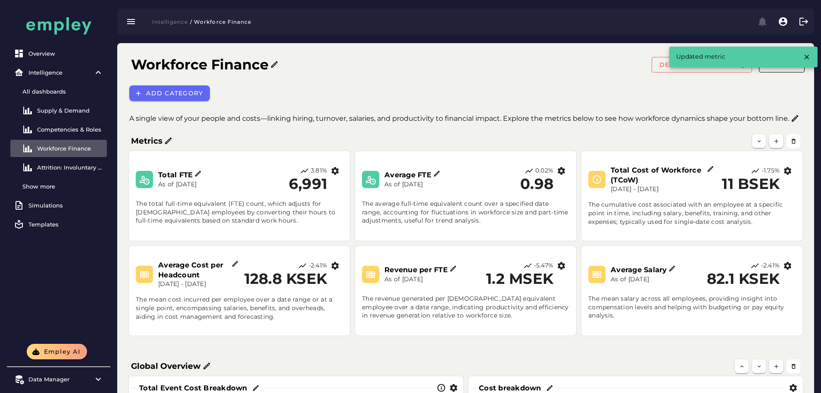
scroll to position [231, 0]
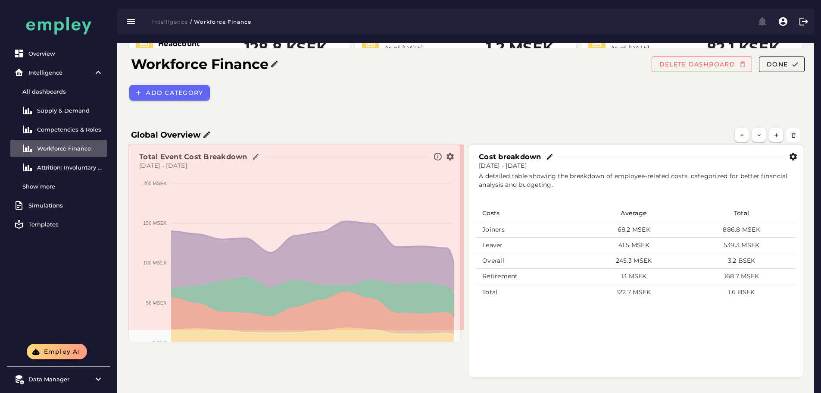
drag, startPoint x: 461, startPoint y: 375, endPoint x: 461, endPoint y: 333, distance: 41.8
click at [461, 338] on span at bounding box center [458, 340] width 4 height 4
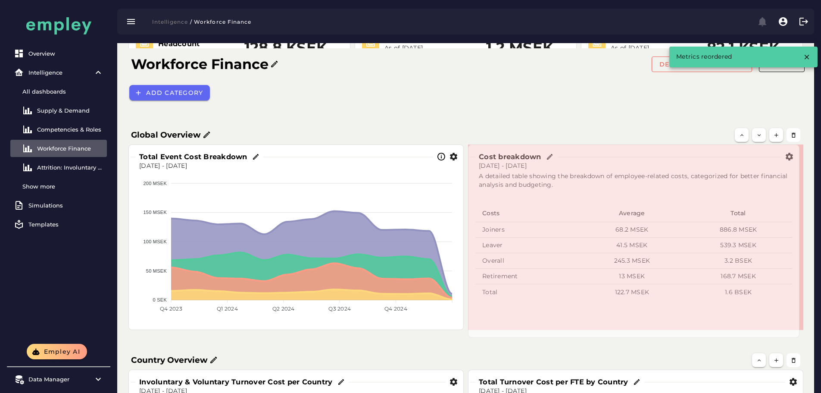
drag, startPoint x: 801, startPoint y: 373, endPoint x: 797, endPoint y: 329, distance: 43.7
click at [797, 333] on span at bounding box center [798, 335] width 4 height 4
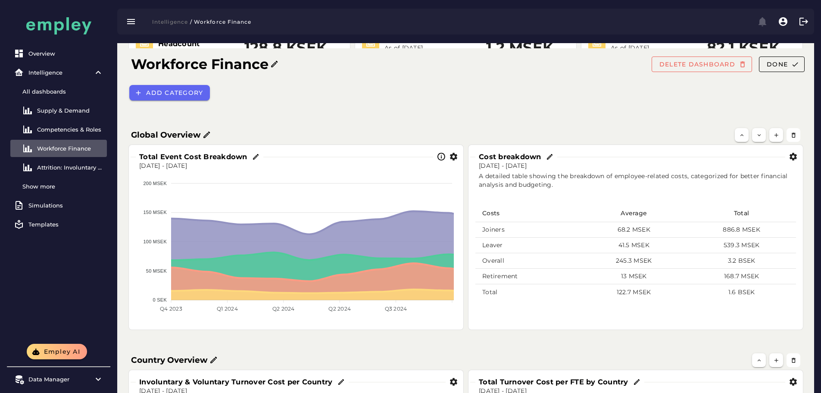
click at [387, 94] on div "Add category" at bounding box center [468, 93] width 688 height 26
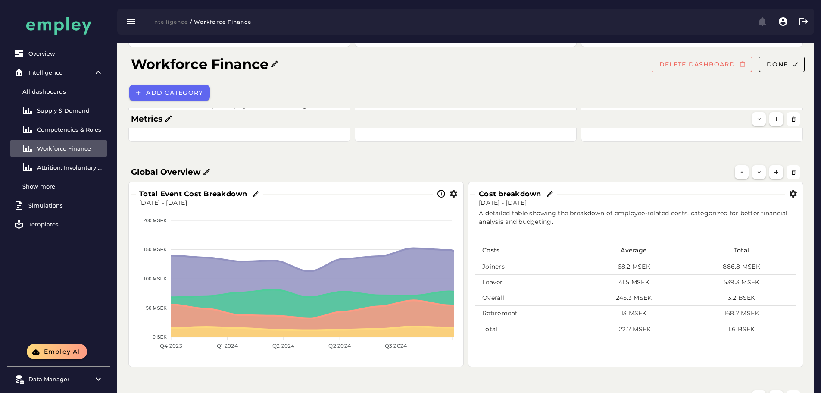
scroll to position [216, 0]
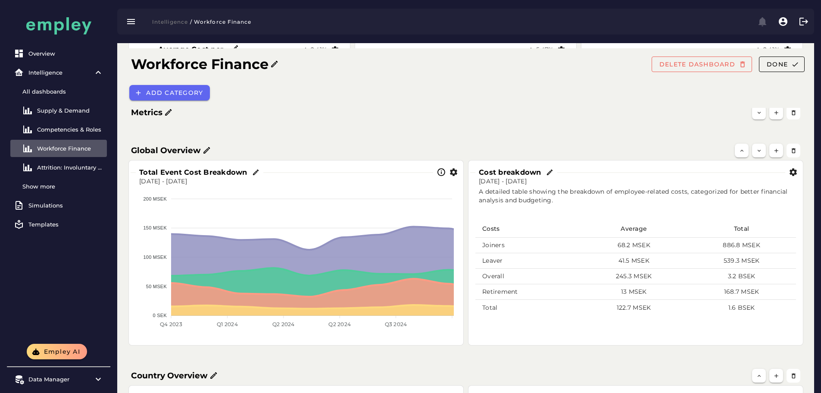
click at [549, 172] on icon at bounding box center [551, 173] width 8 height 8
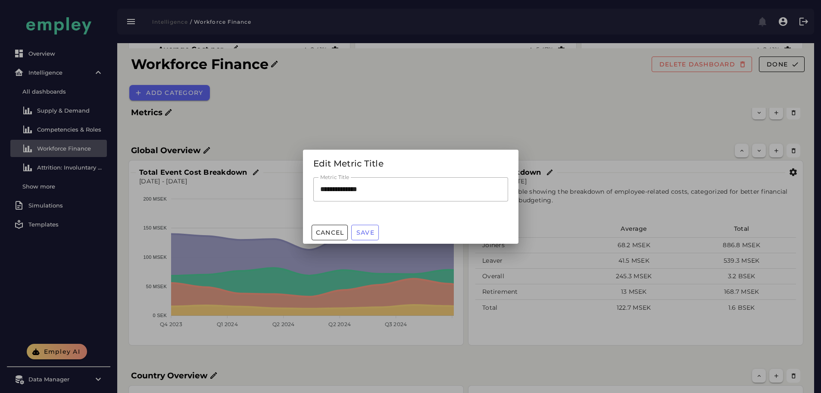
scroll to position [0, 0]
drag, startPoint x: 372, startPoint y: 190, endPoint x: 298, endPoint y: 188, distance: 74.6
click at [298, 188] on div "**********" at bounding box center [410, 196] width 821 height 393
type input "**********"
click at [370, 235] on span "Save" at bounding box center [365, 233] width 19 height 8
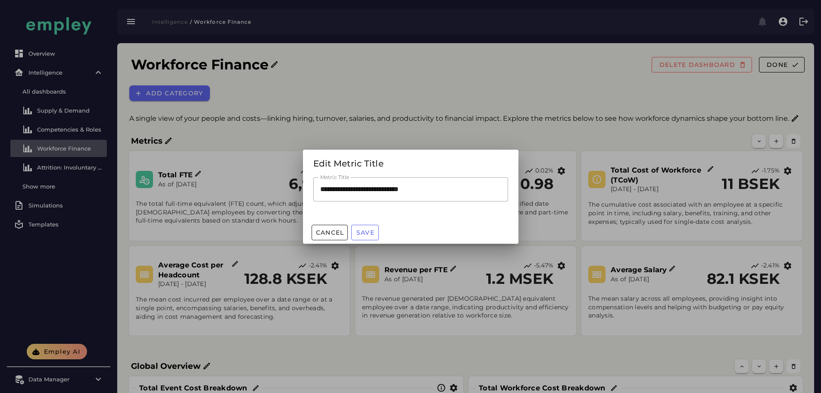
scroll to position [216, 0]
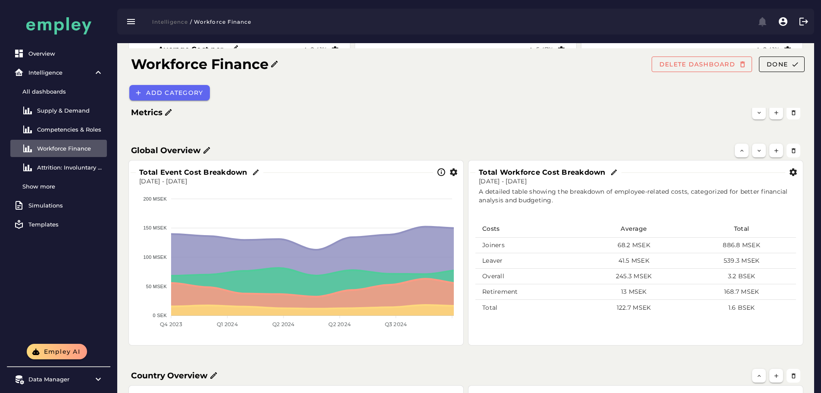
click at [460, 122] on div "Total FTE As of [DATE] 3.81% 6,991 The total full-time equivalent (FTE) count, …" at bounding box center [465, 28] width 683 height 194
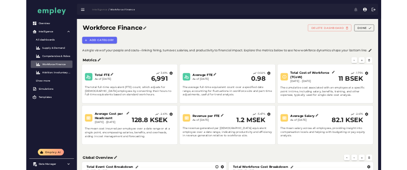
scroll to position [0, 0]
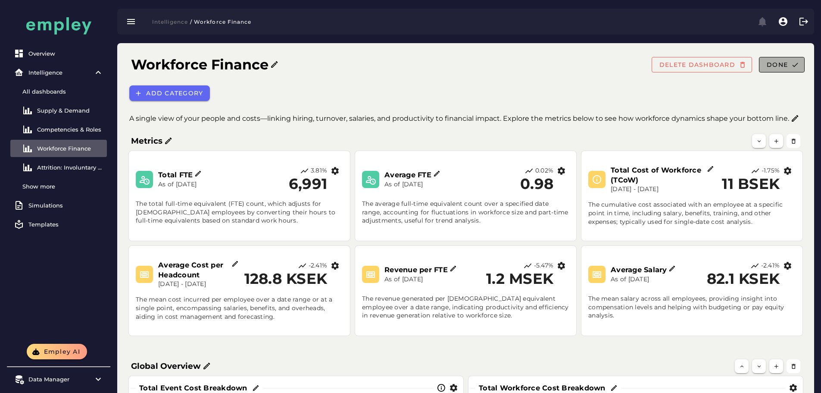
click at [789, 69] on button "Done" at bounding box center [782, 65] width 46 height 16
